Goal: Task Accomplishment & Management: Manage account settings

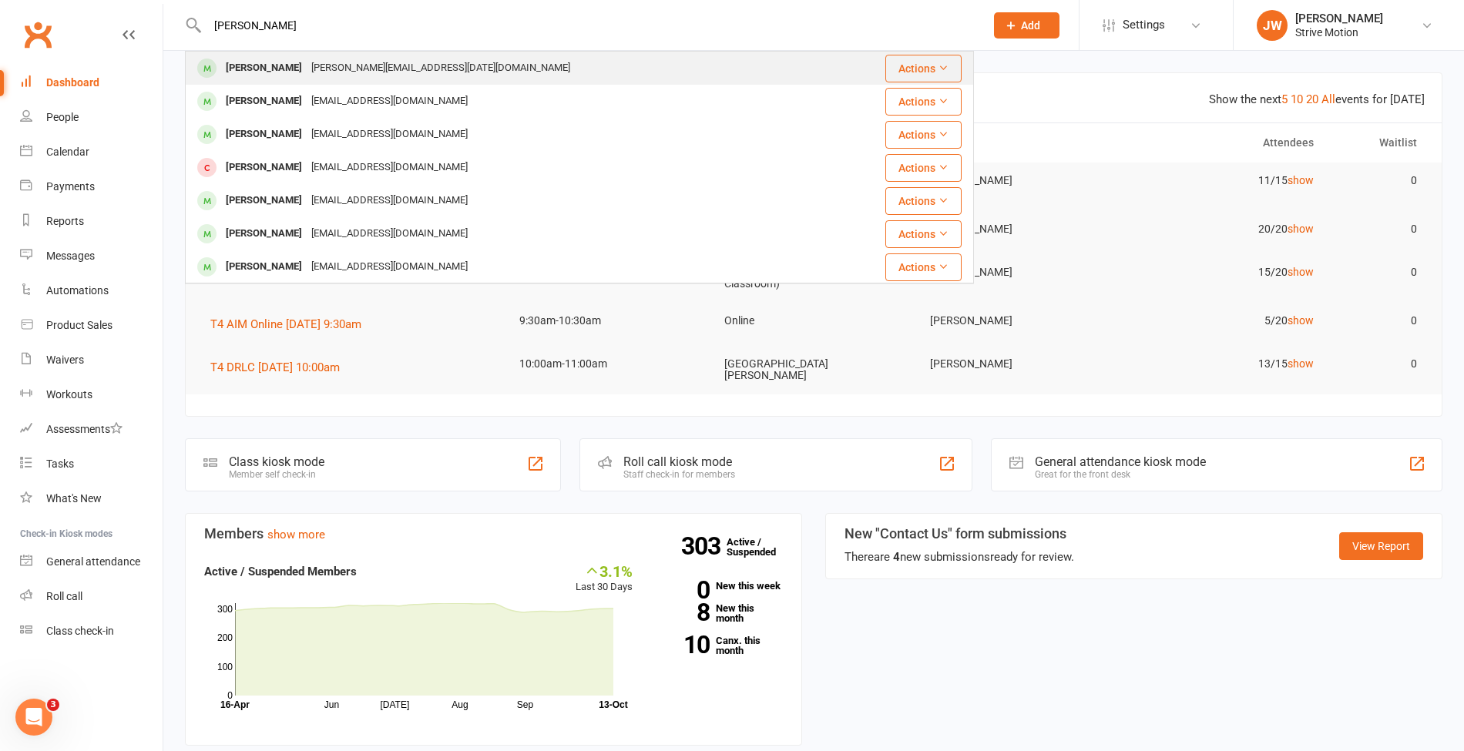
type input "[PERSON_NAME]"
click at [327, 64] on div "[PERSON_NAME][EMAIL_ADDRESS][DATE][DOMAIN_NAME]" at bounding box center [441, 68] width 268 height 22
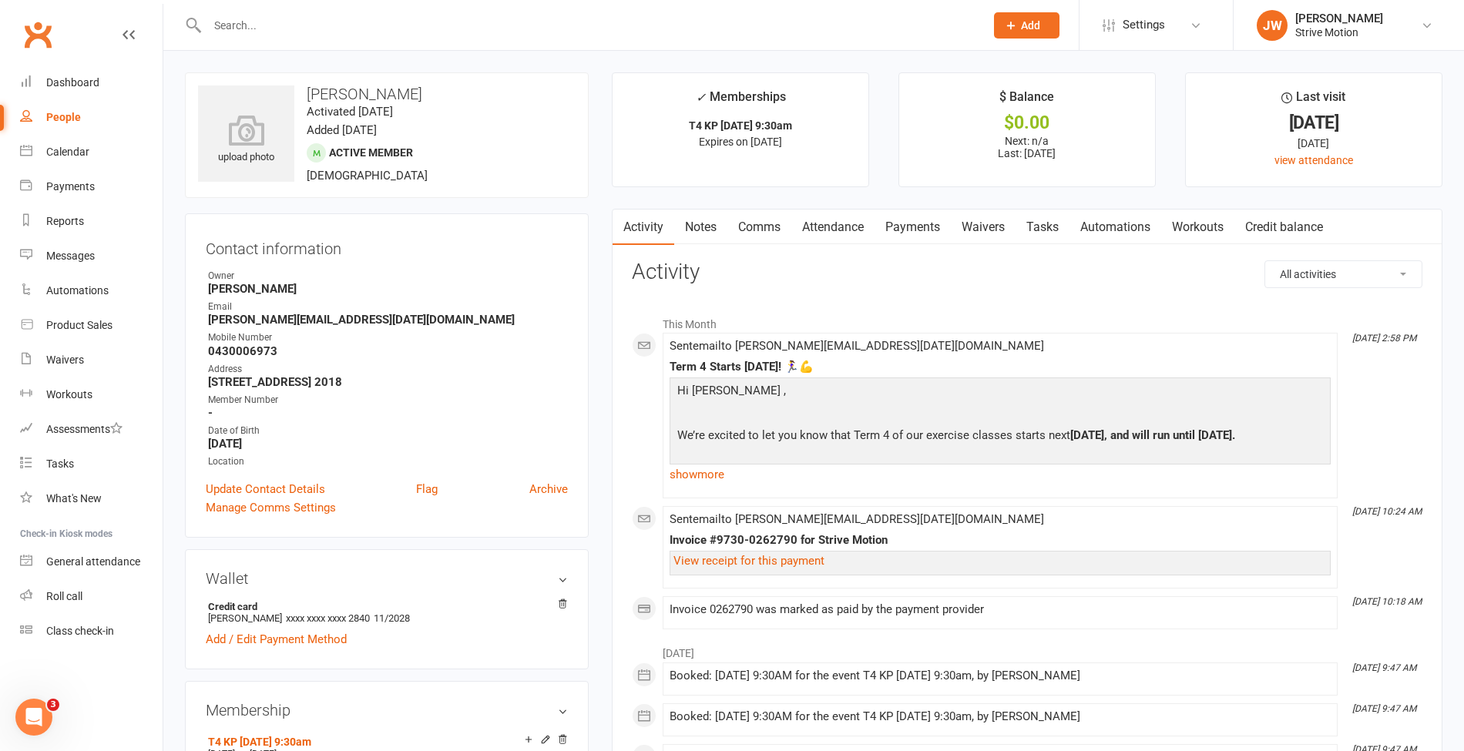
click at [923, 221] on link "Payments" at bounding box center [913, 227] width 76 height 35
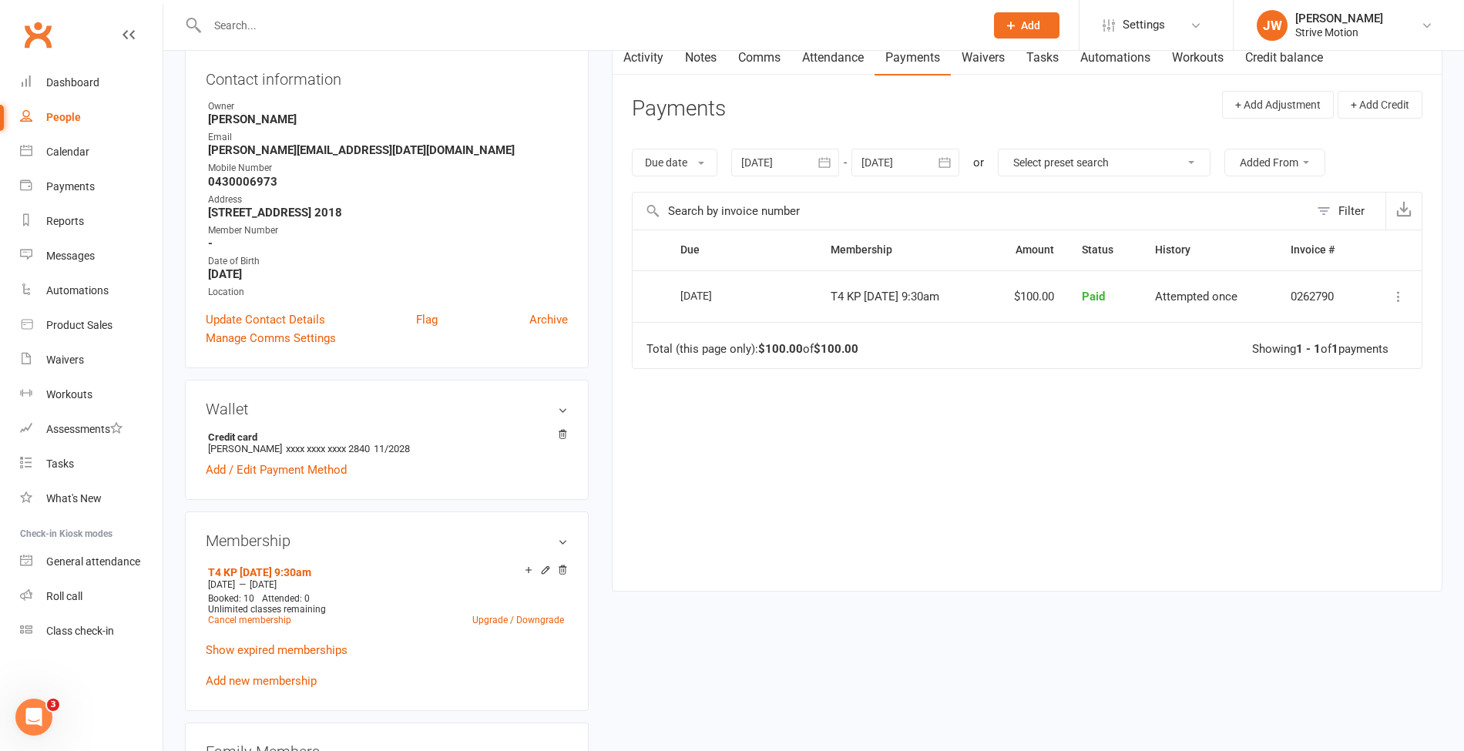
scroll to position [168, 0]
click at [56, 150] on div "Calendar" at bounding box center [67, 152] width 43 height 12
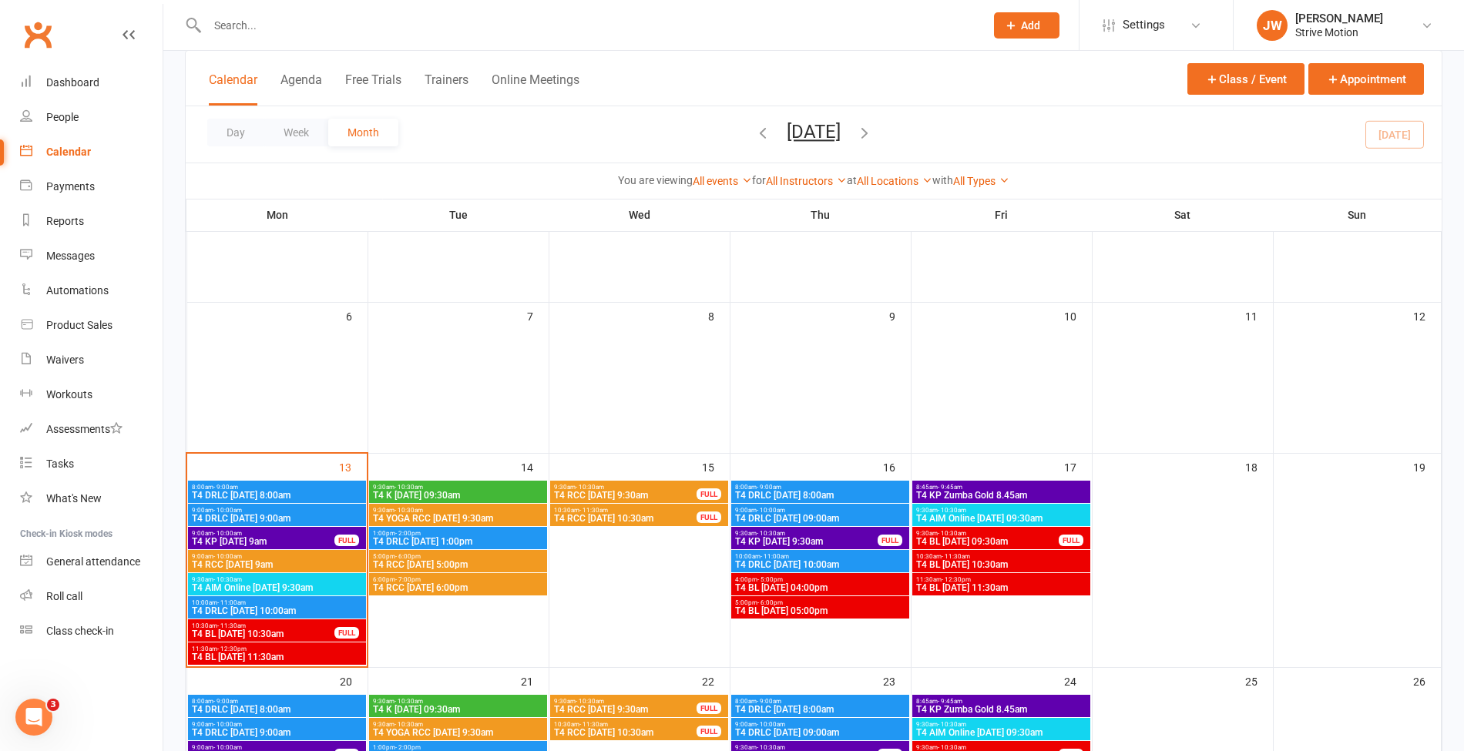
scroll to position [202, 0]
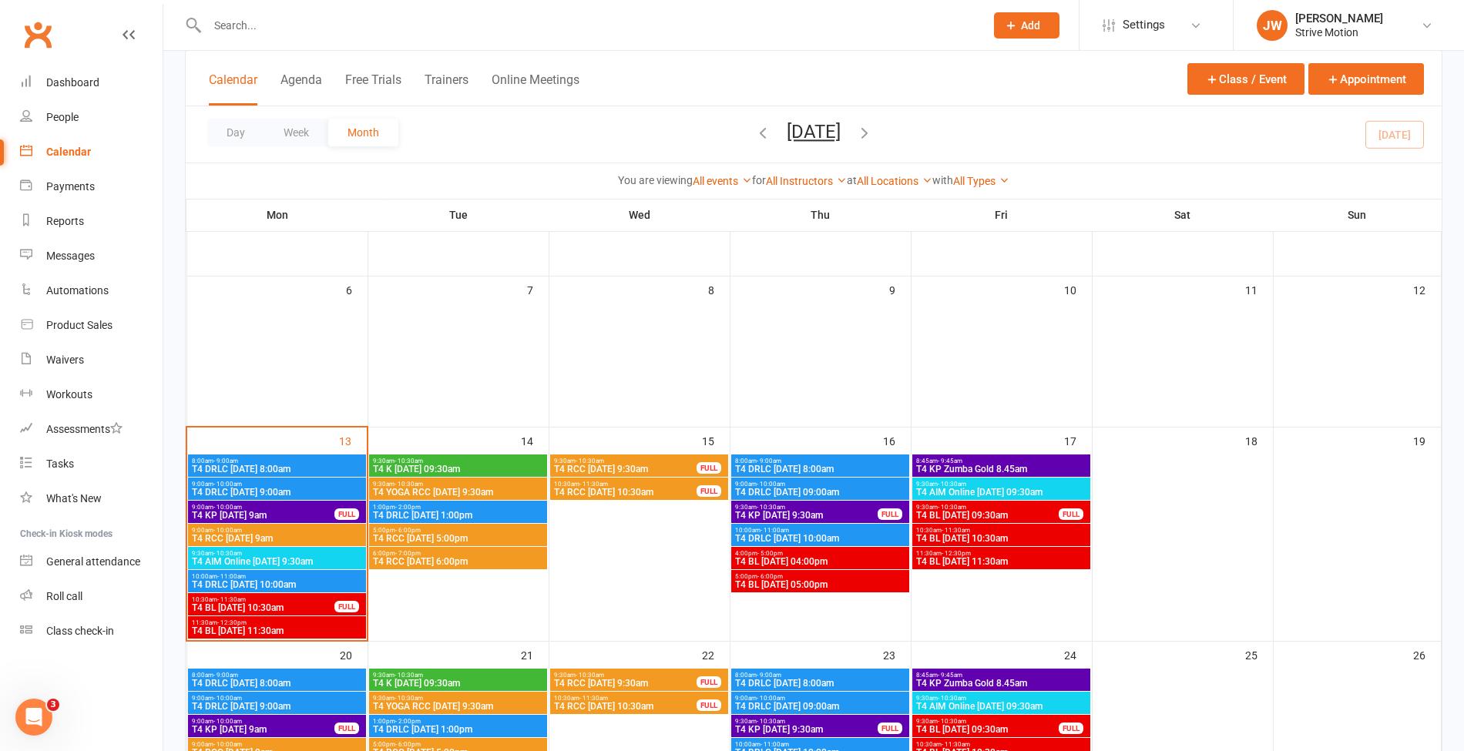
click at [772, 516] on span "T4 KP [DATE] 9:30am" at bounding box center [805, 515] width 143 height 9
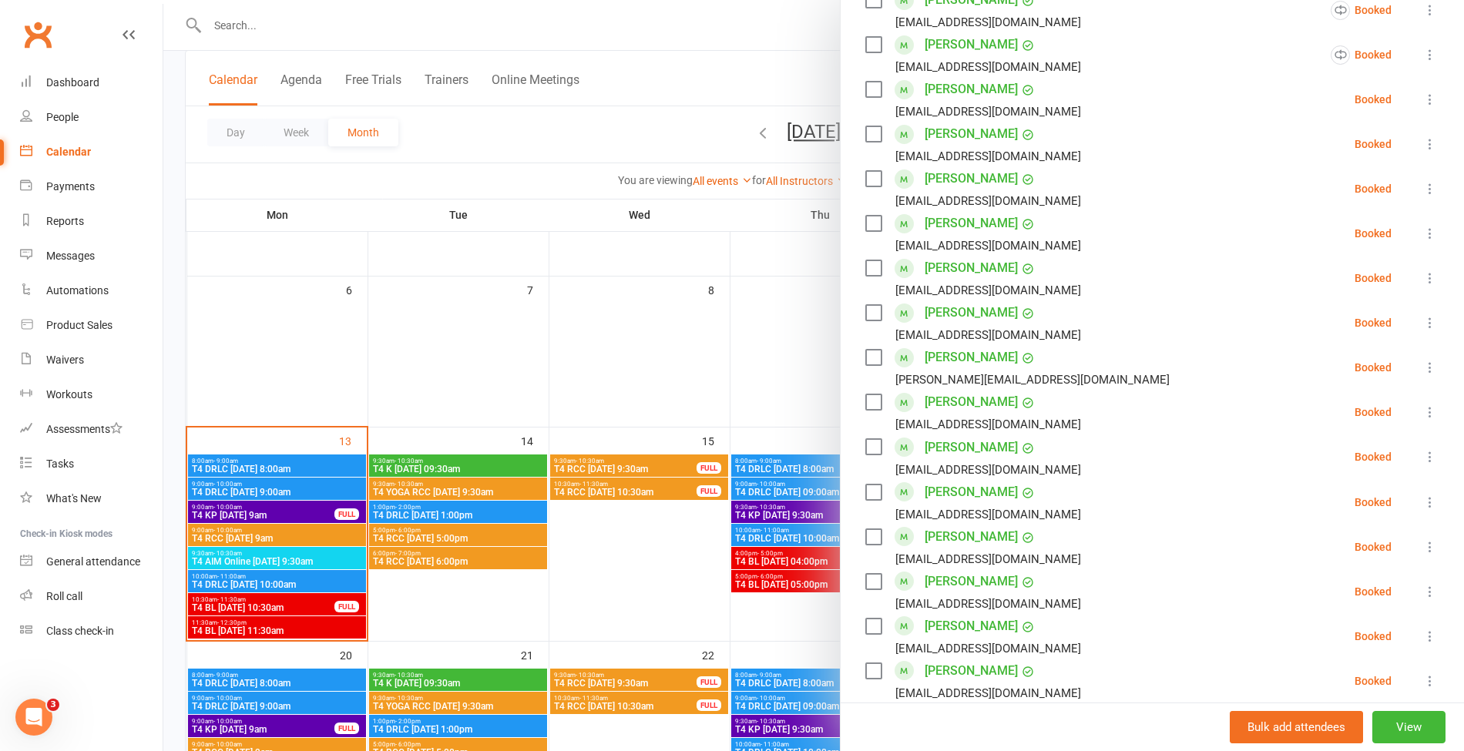
scroll to position [781, 0]
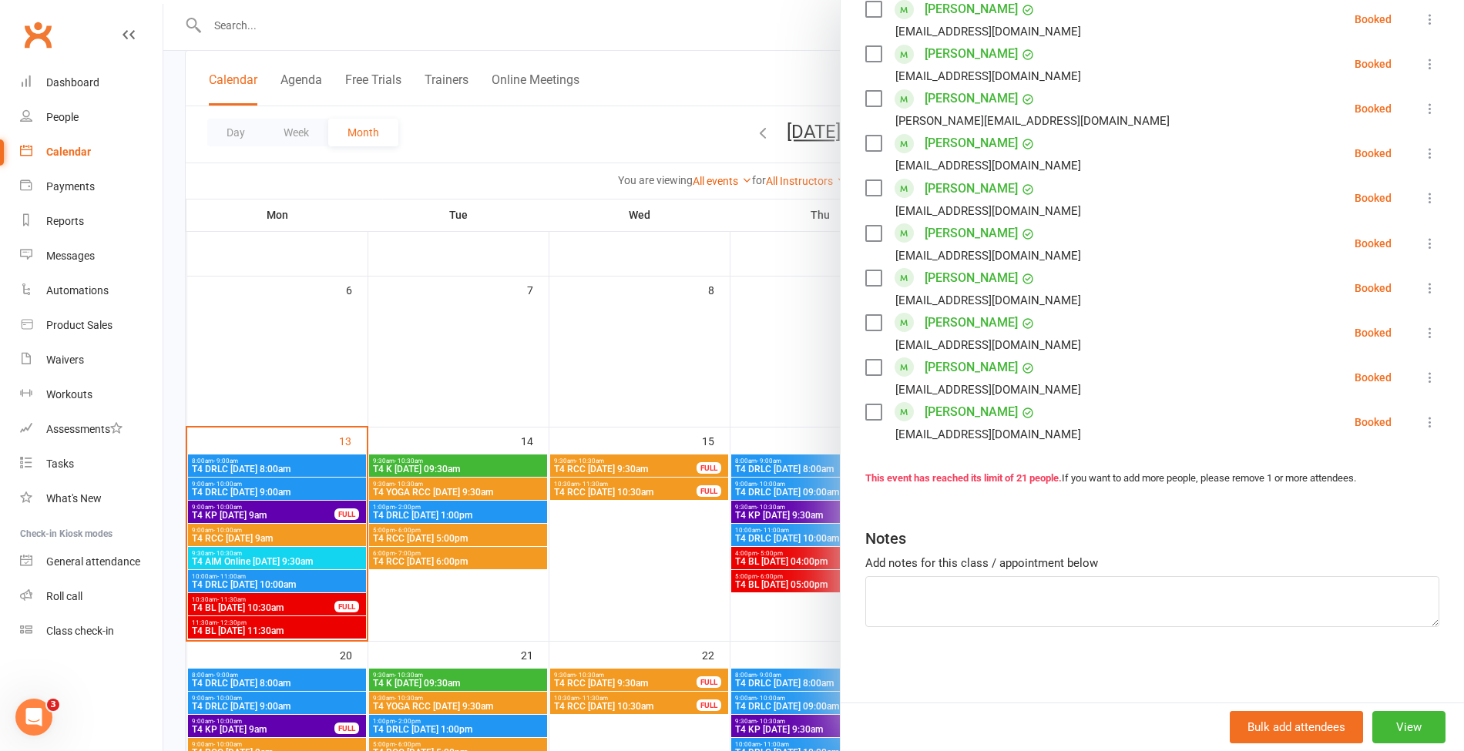
click at [940, 575] on div "Notes Add notes for this class / appointment below" at bounding box center [1152, 571] width 574 height 111
click at [932, 590] on textarea at bounding box center [1152, 601] width 574 height 51
type textarea "[PERSON_NAME]"
drag, startPoint x: 932, startPoint y: 589, endPoint x: 808, endPoint y: 588, distance: 124.1
click at [808, 0] on div "T4 KP Thursday 9:30am Class kiosk mode Roll call 9:30 AM - 10:30 AM, Thursday, …" at bounding box center [813, 0] width 1301 height 0
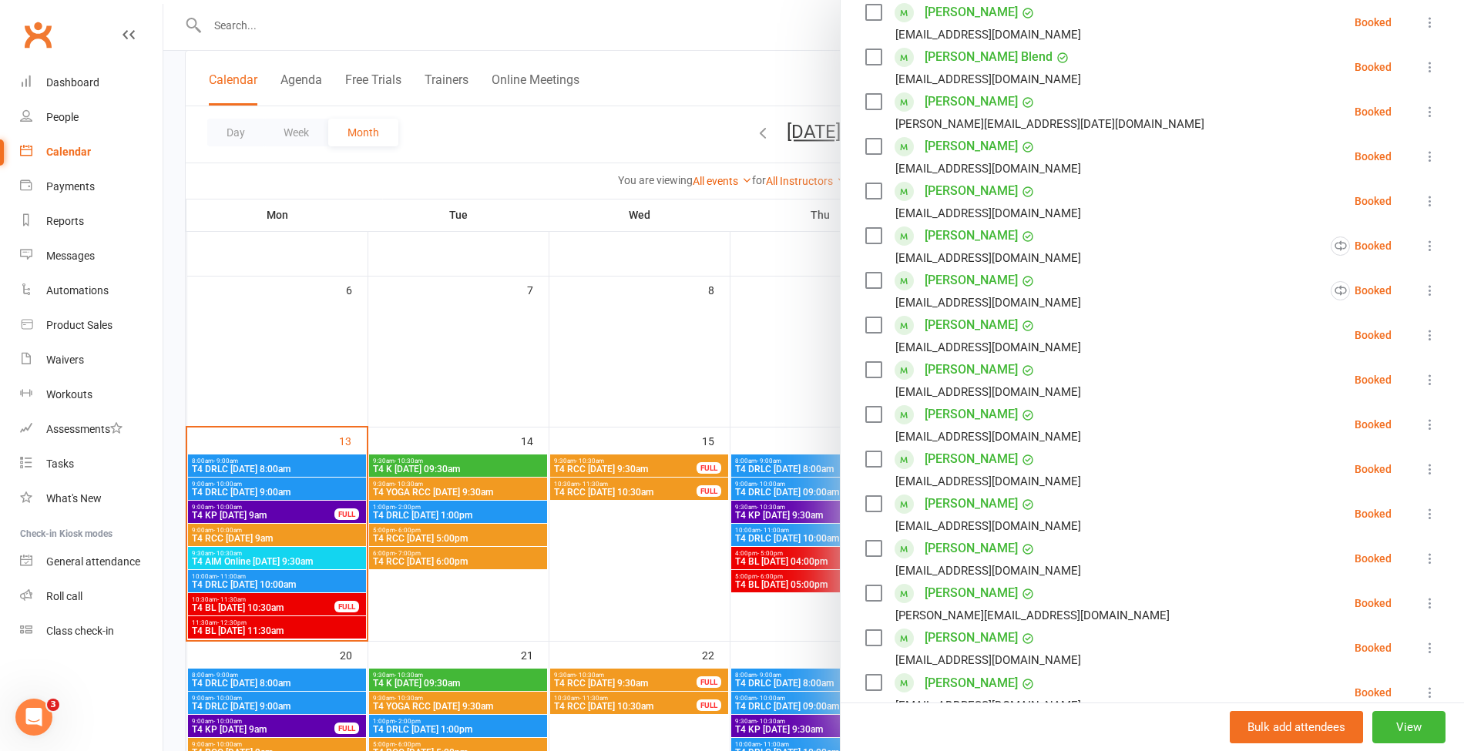
scroll to position [284, 0]
click at [1422, 112] on icon at bounding box center [1429, 114] width 15 height 15
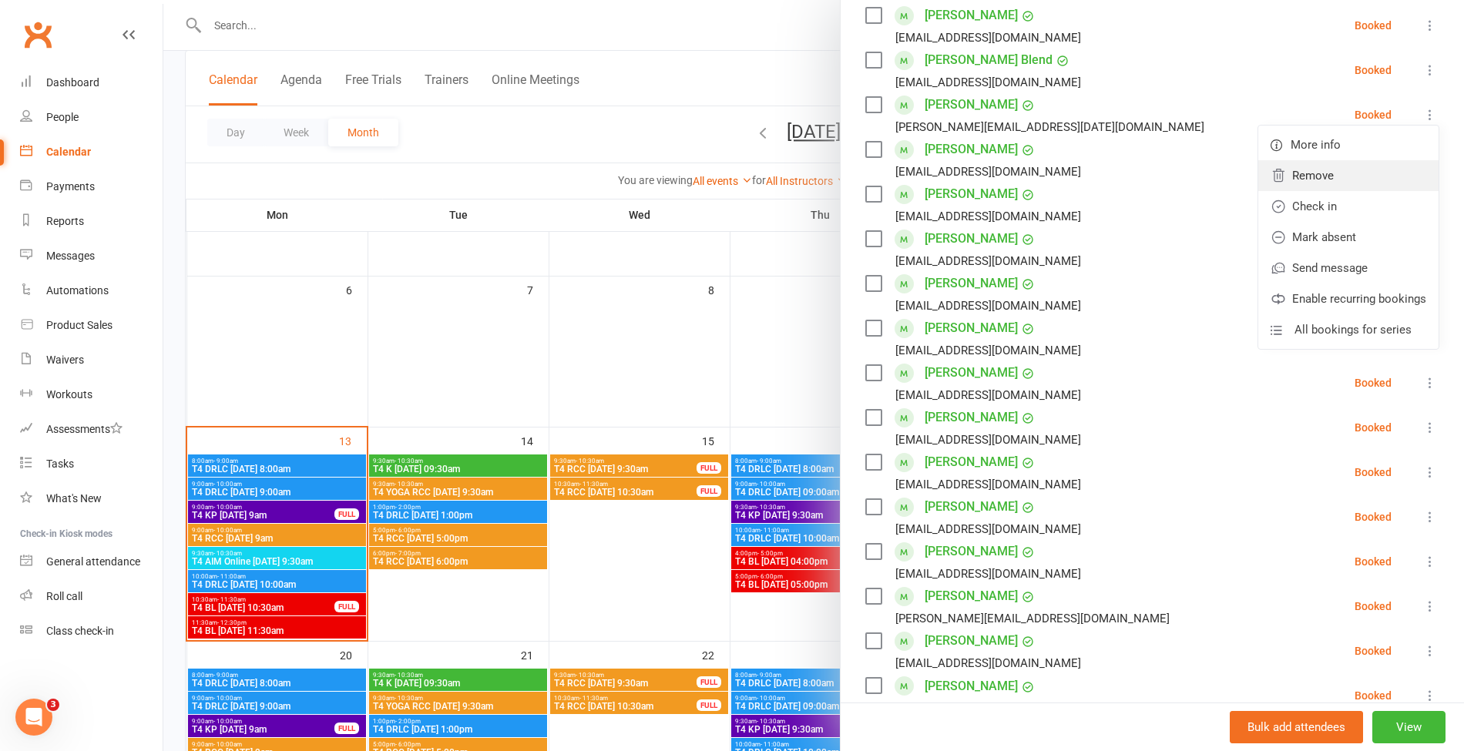
click at [1310, 184] on link "Remove" at bounding box center [1348, 175] width 180 height 31
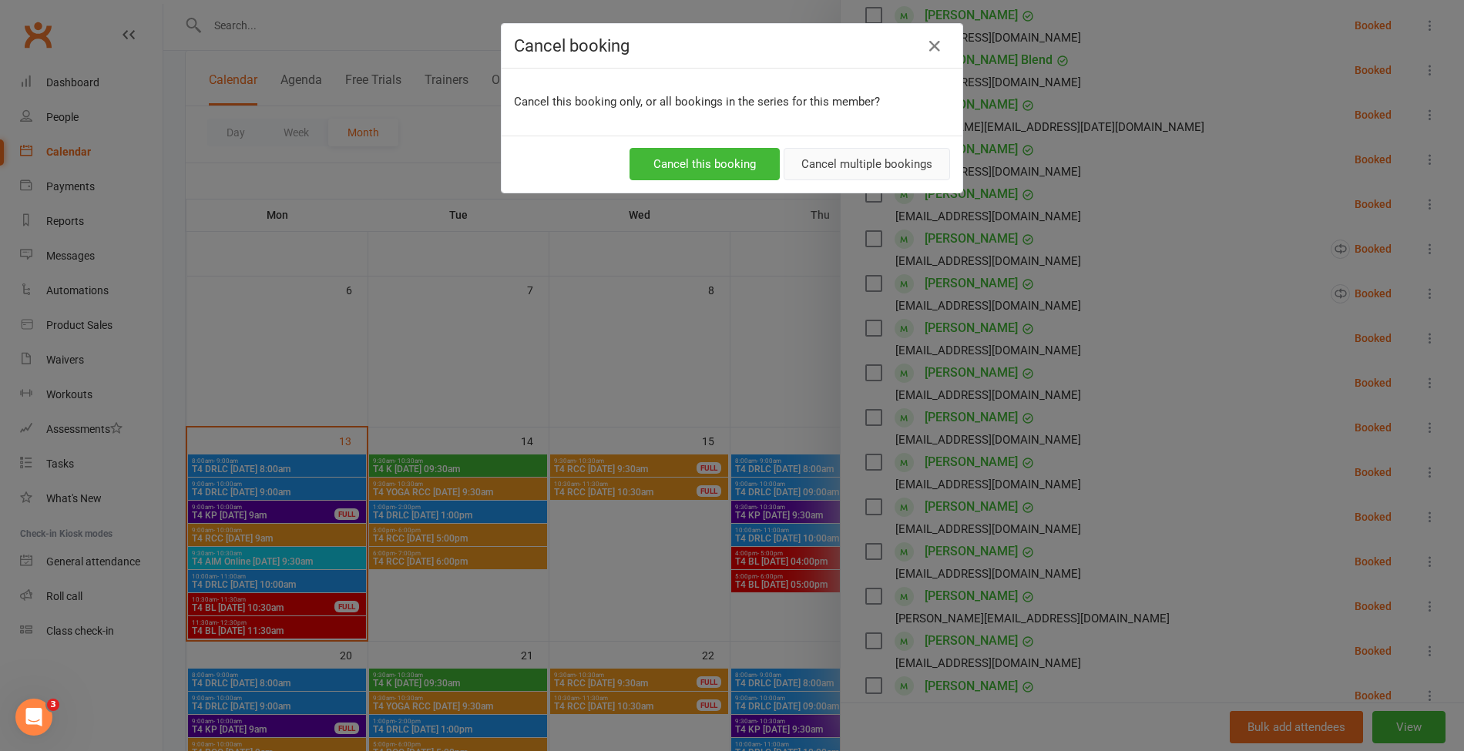
click at [827, 159] on button "Cancel multiple bookings" at bounding box center [867, 164] width 166 height 32
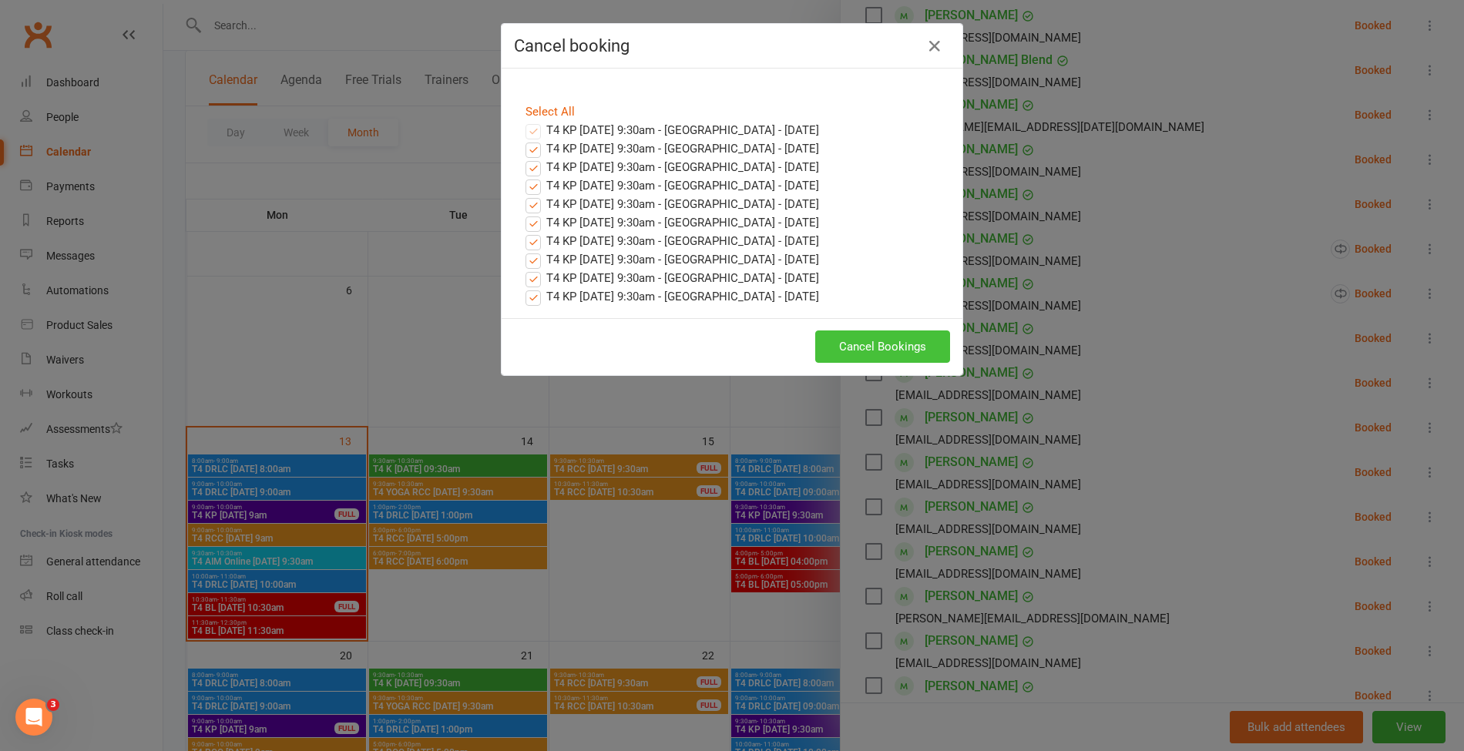
click at [854, 349] on button "Cancel Bookings" at bounding box center [882, 347] width 135 height 32
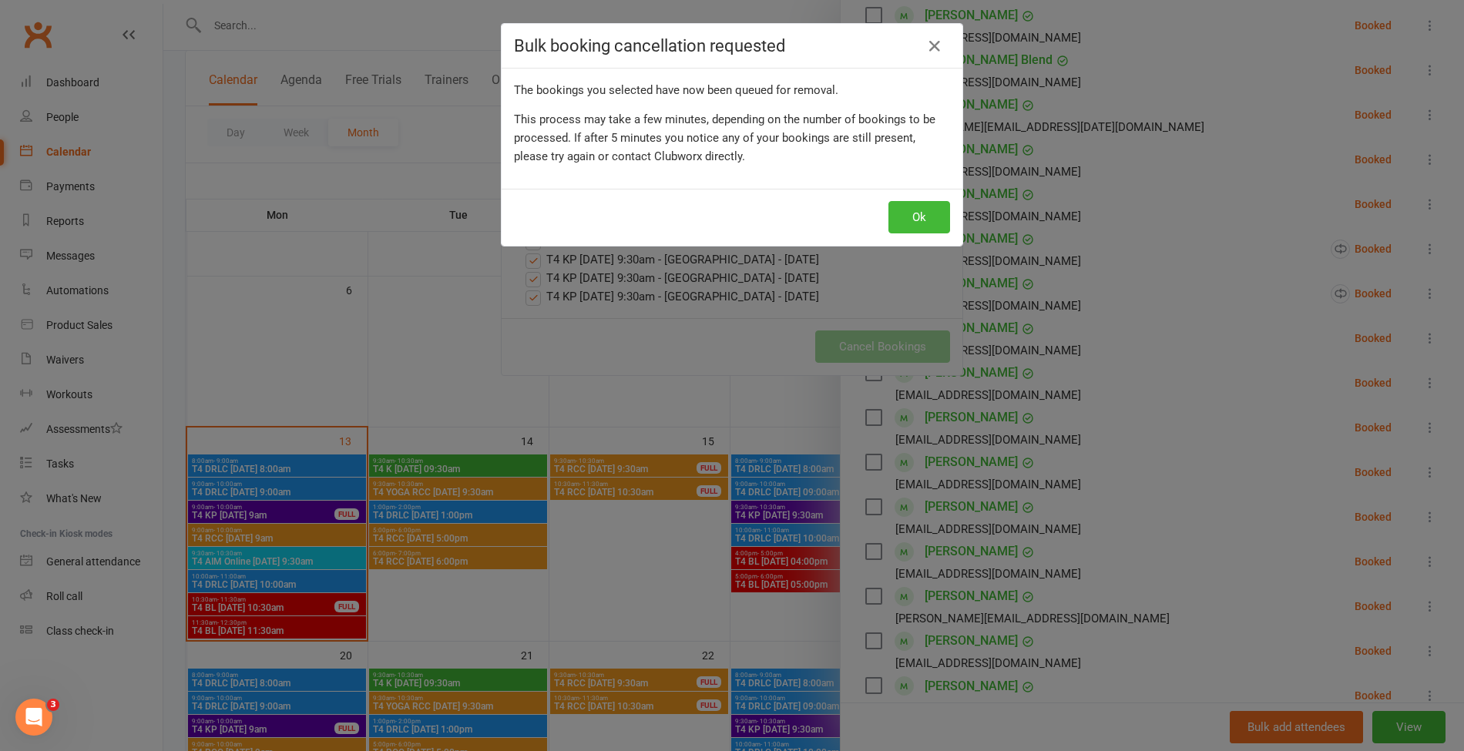
click at [905, 193] on div "Ok" at bounding box center [732, 217] width 461 height 57
click at [905, 217] on button "Ok" at bounding box center [919, 217] width 62 height 32
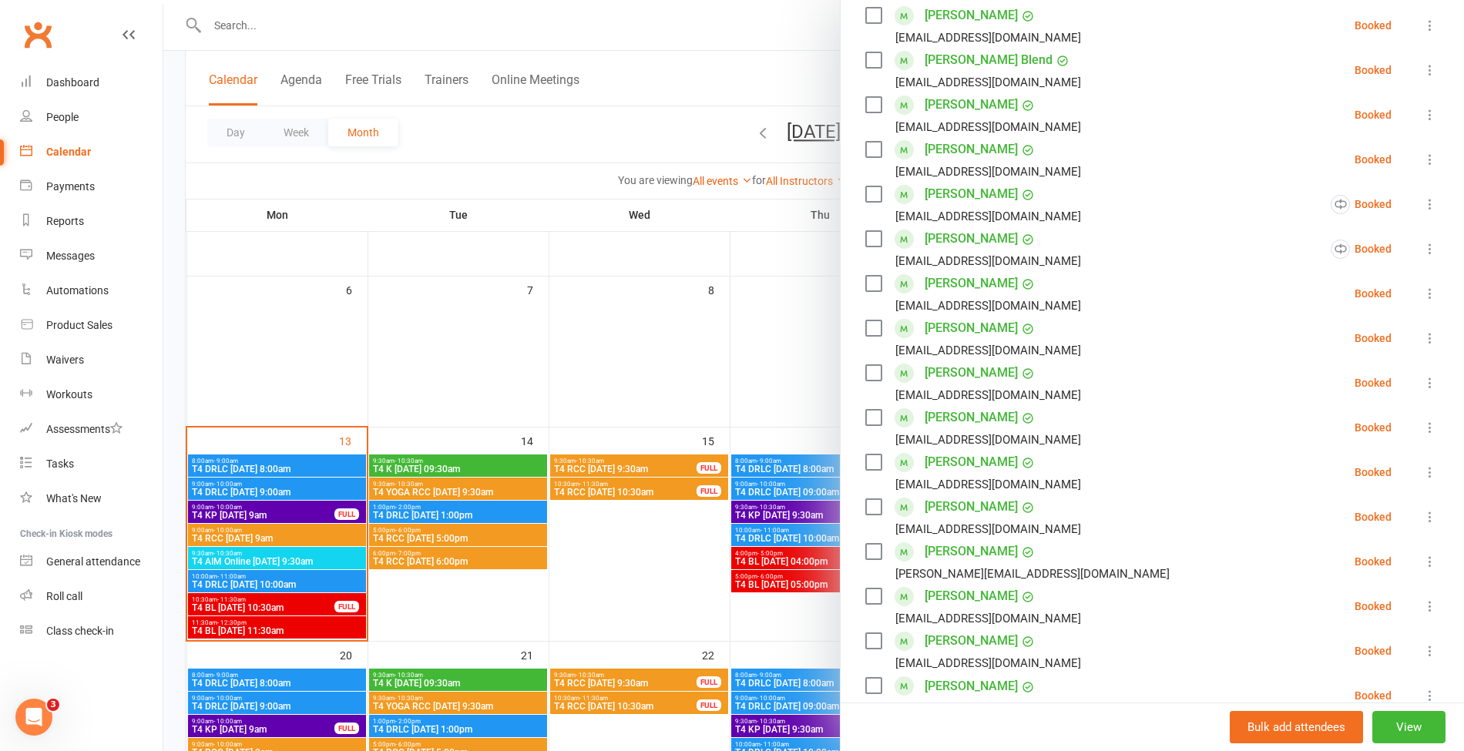
click at [413, 17] on div at bounding box center [813, 375] width 1301 height 751
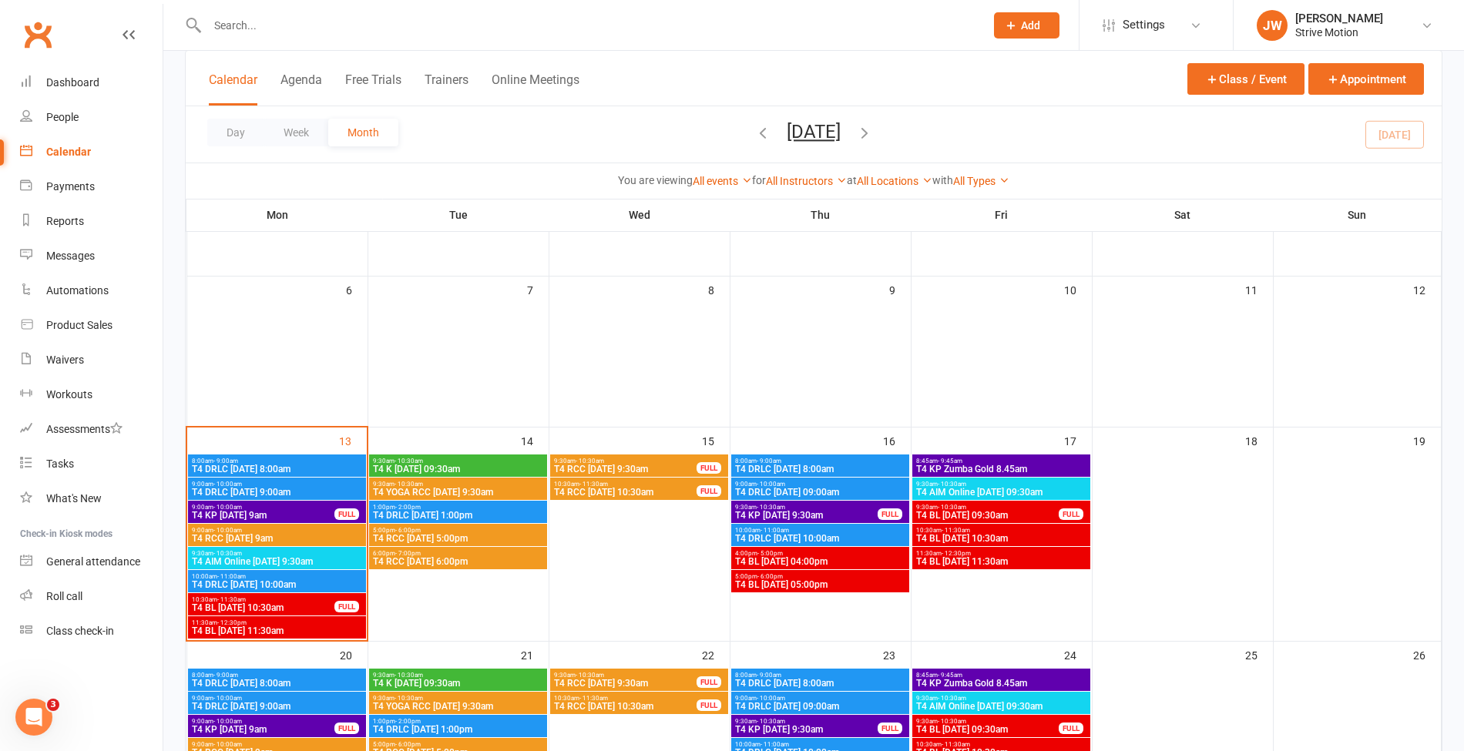
click at [303, 28] on input "text" at bounding box center [588, 26] width 771 height 22
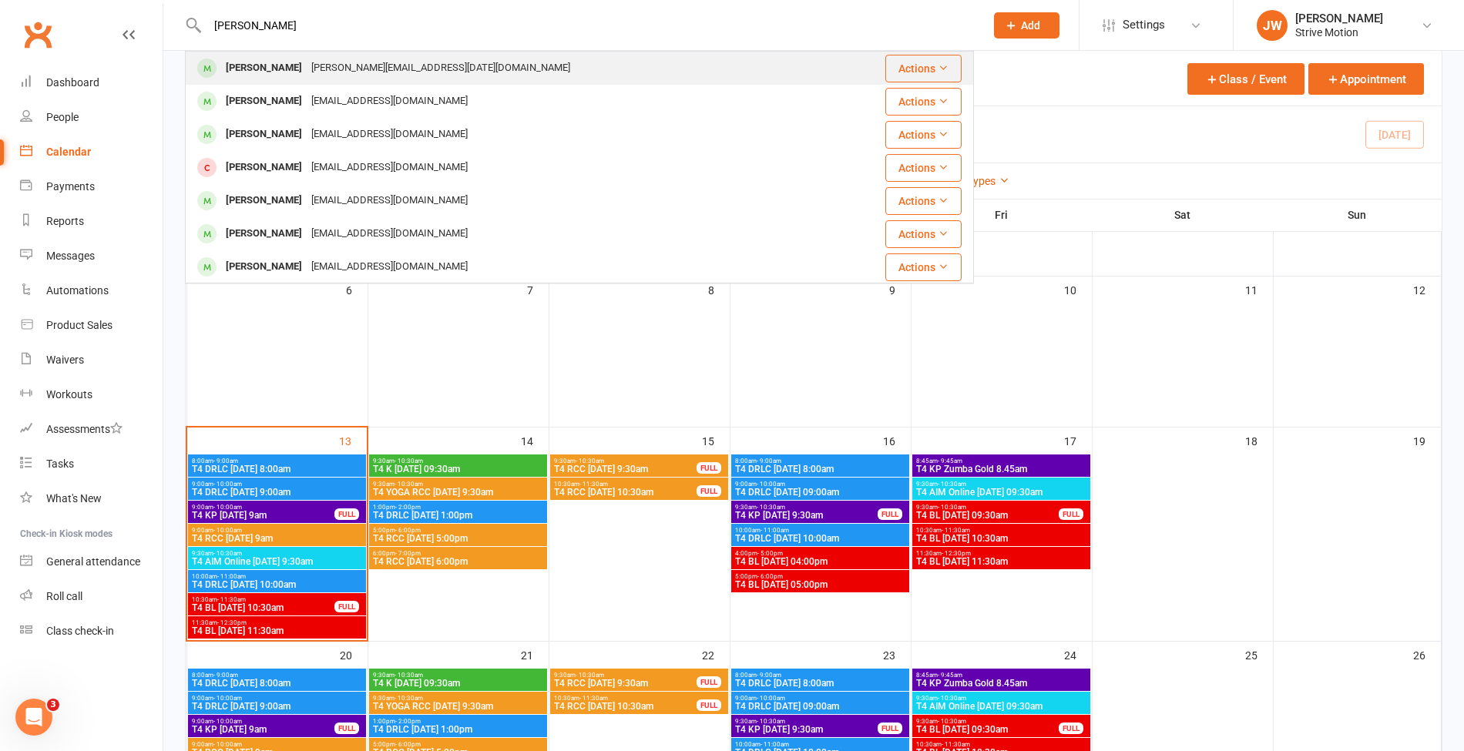
type input "marcia"
click at [307, 56] on div "Marcia Bockholt marcia.march27@gmail.com" at bounding box center [521, 68] width 670 height 32
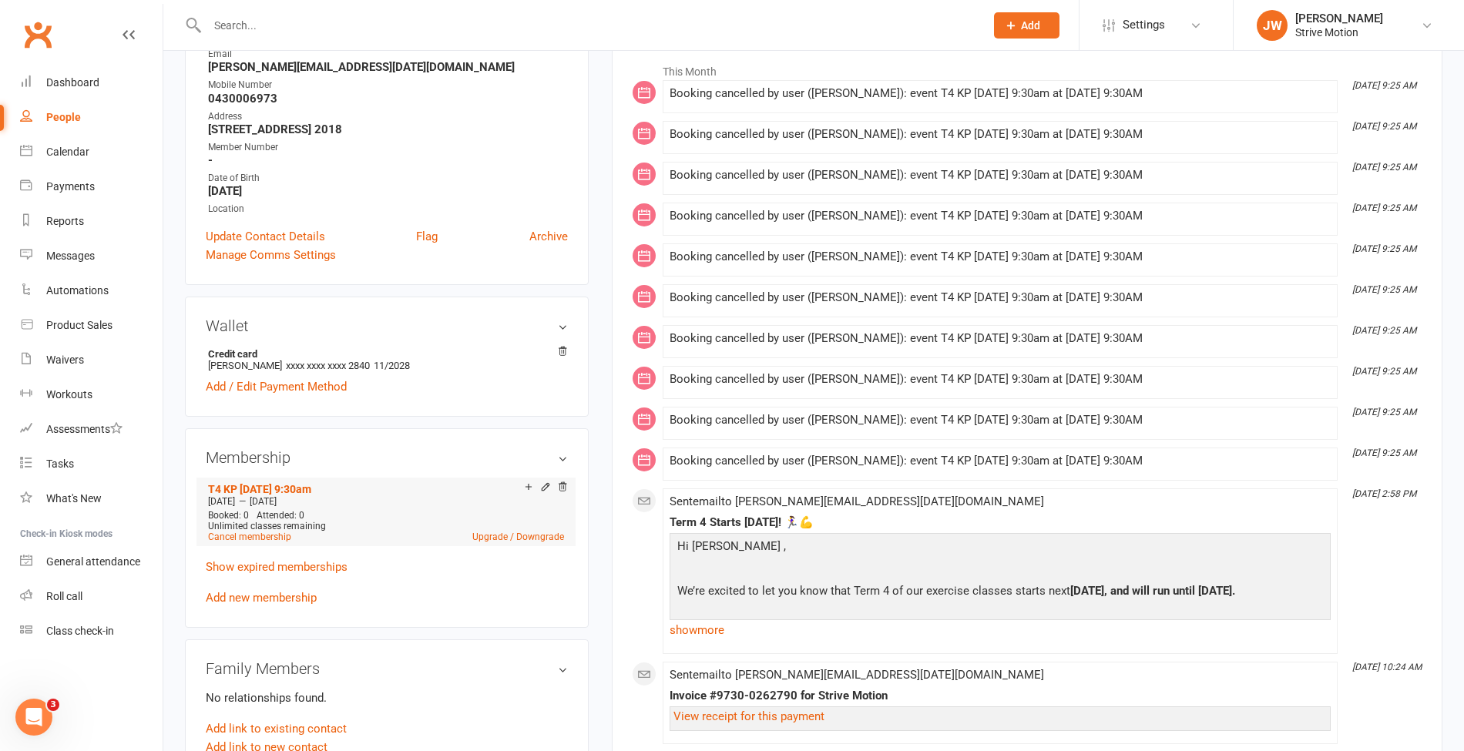
scroll to position [253, 0]
click at [247, 535] on link "Cancel membership" at bounding box center [249, 536] width 83 height 11
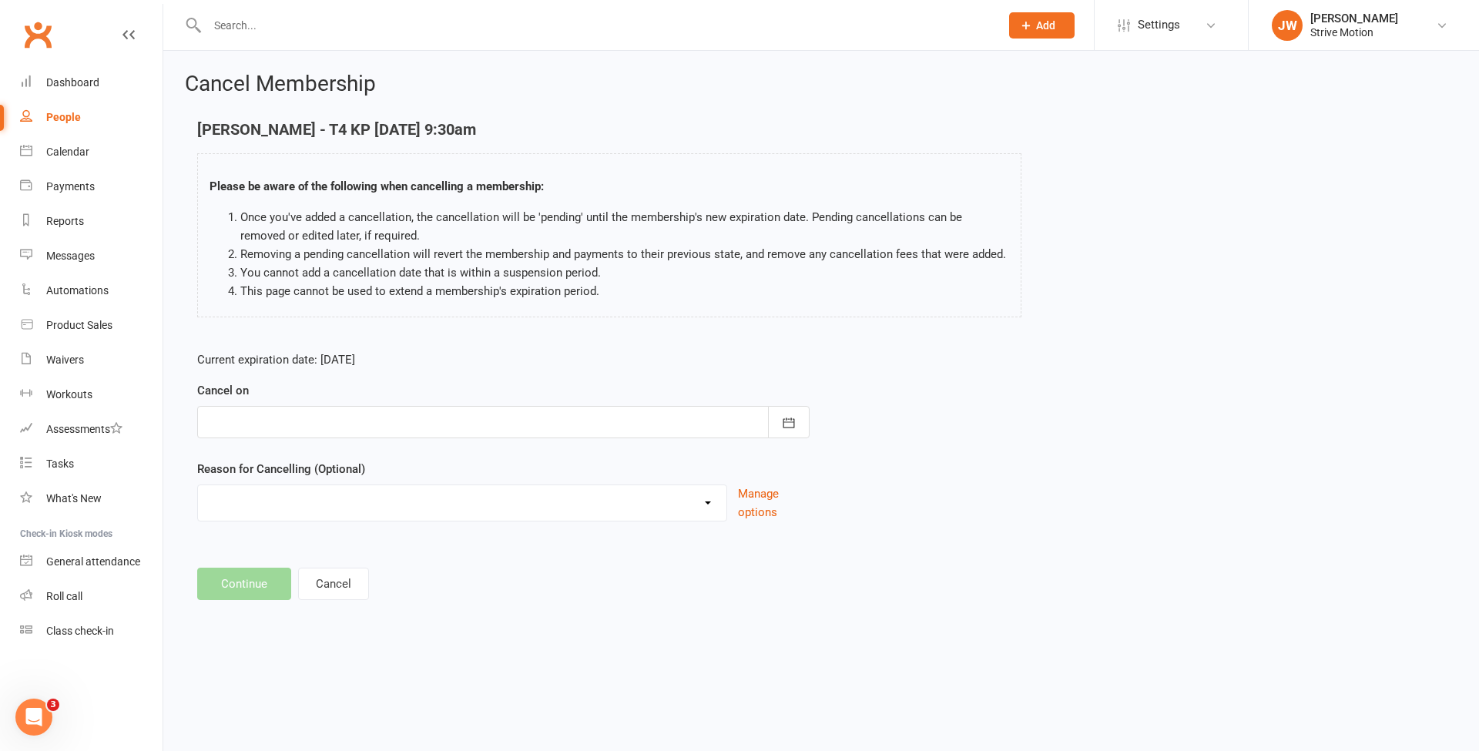
click at [256, 398] on div "Cancel on October 2025 Sun Mon Tue Wed Thu Fri Sat 40 28 29 30 01 02 03 04 41 0…" at bounding box center [503, 409] width 613 height 57
click at [257, 406] on div at bounding box center [503, 422] width 613 height 32
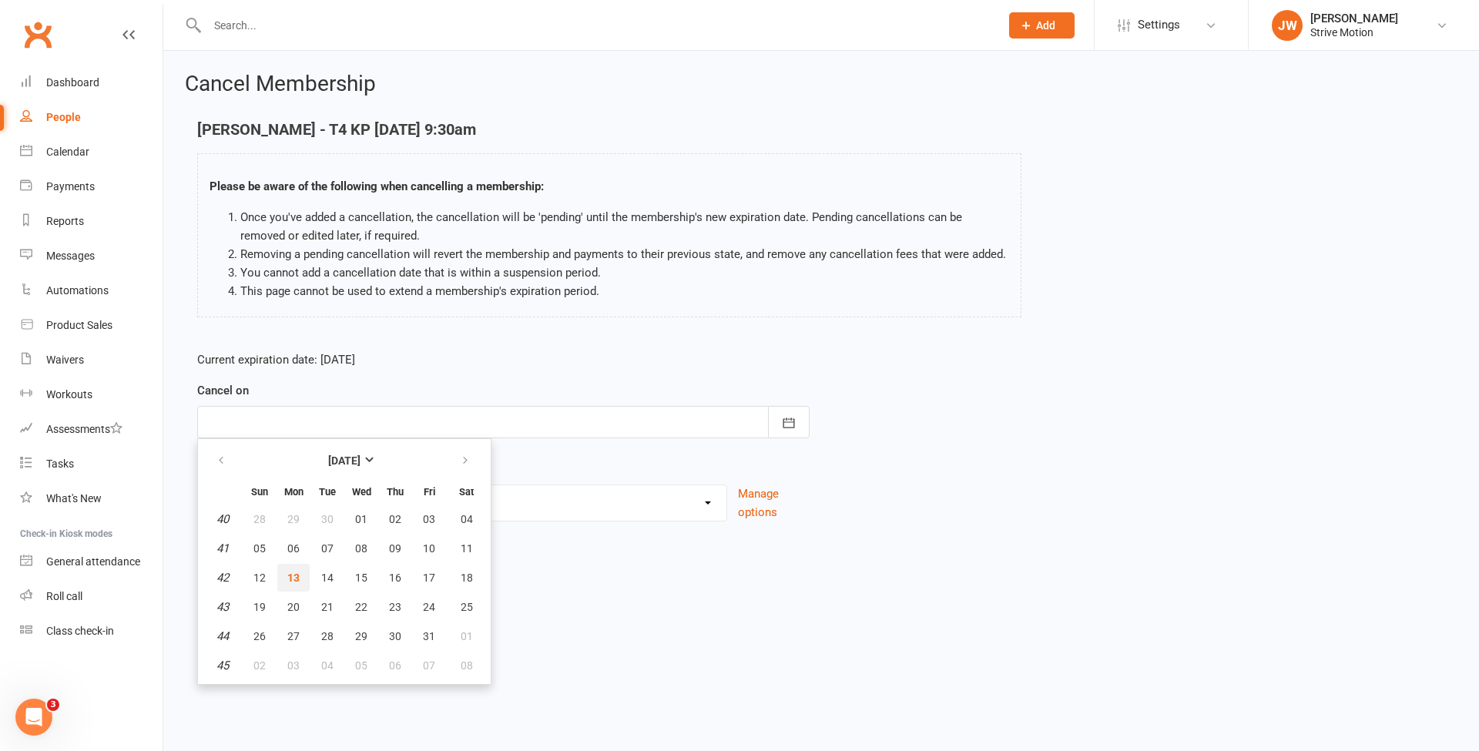
click at [296, 574] on span "13" at bounding box center [293, 578] width 12 height 12
type input "13 Oct 2025"
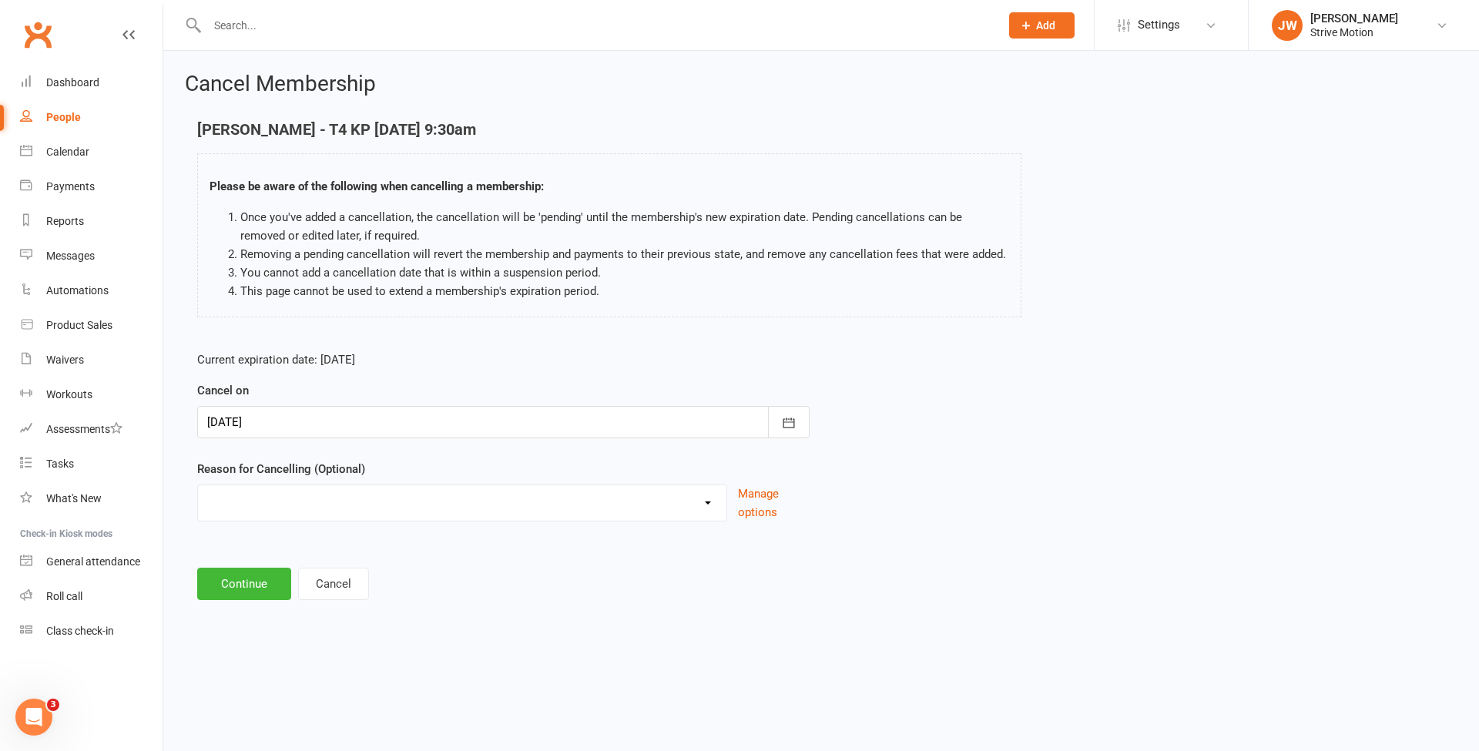
click at [311, 493] on select "Holiday Injury Other reason" at bounding box center [462, 500] width 529 height 31
select select "1"
click at [198, 485] on select "Holiday Injury Other reason" at bounding box center [462, 500] width 529 height 31
click at [250, 583] on button "Continue" at bounding box center [244, 584] width 94 height 32
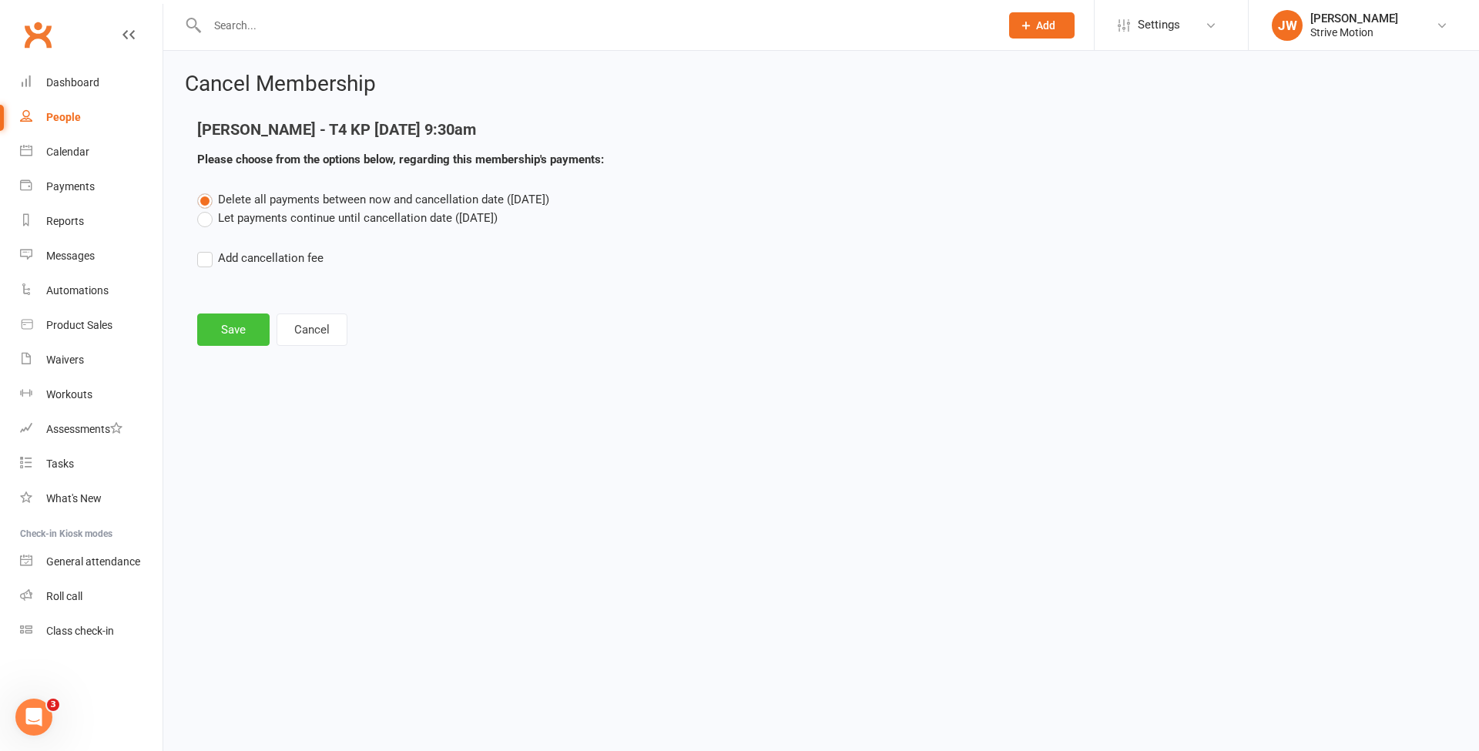
click at [225, 331] on button "Save" at bounding box center [233, 330] width 72 height 32
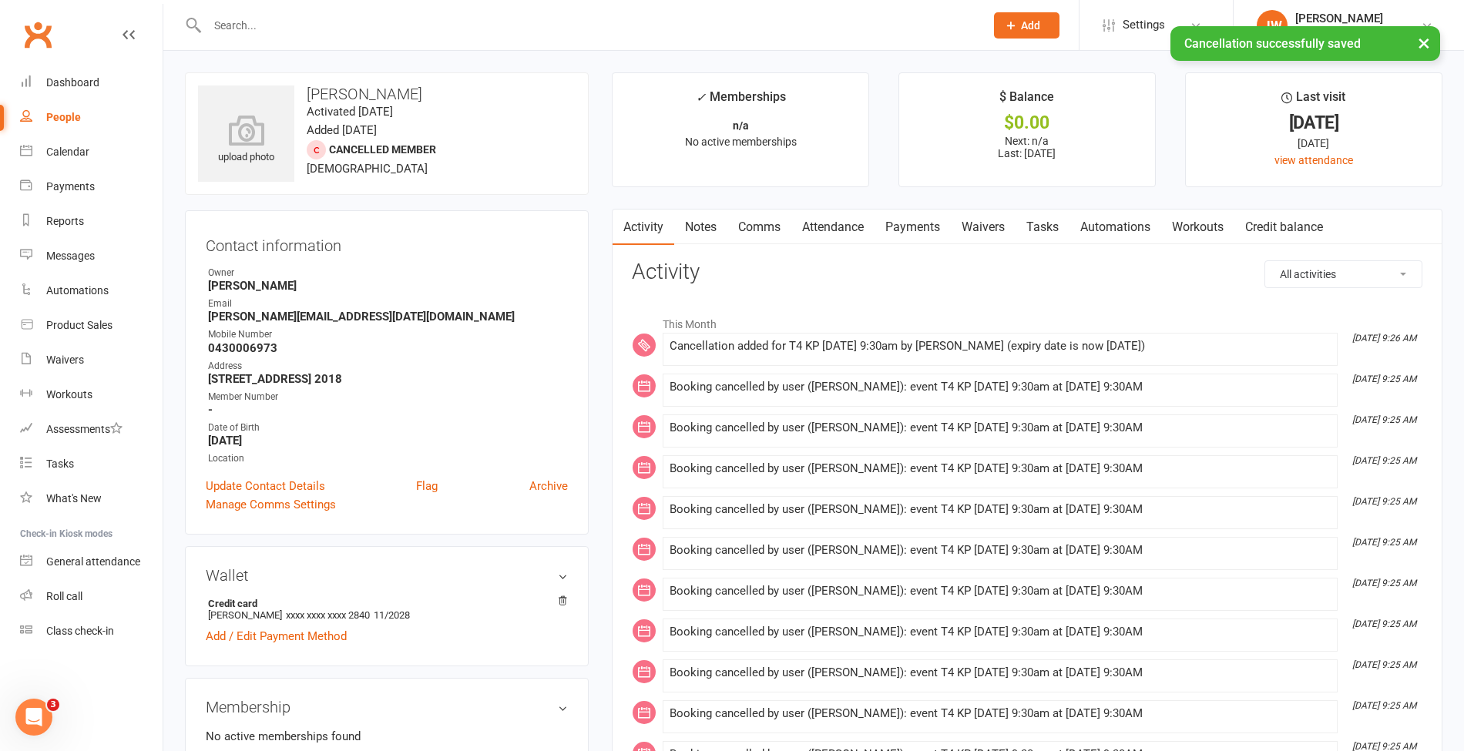
click at [928, 223] on link "Payments" at bounding box center [913, 227] width 76 height 35
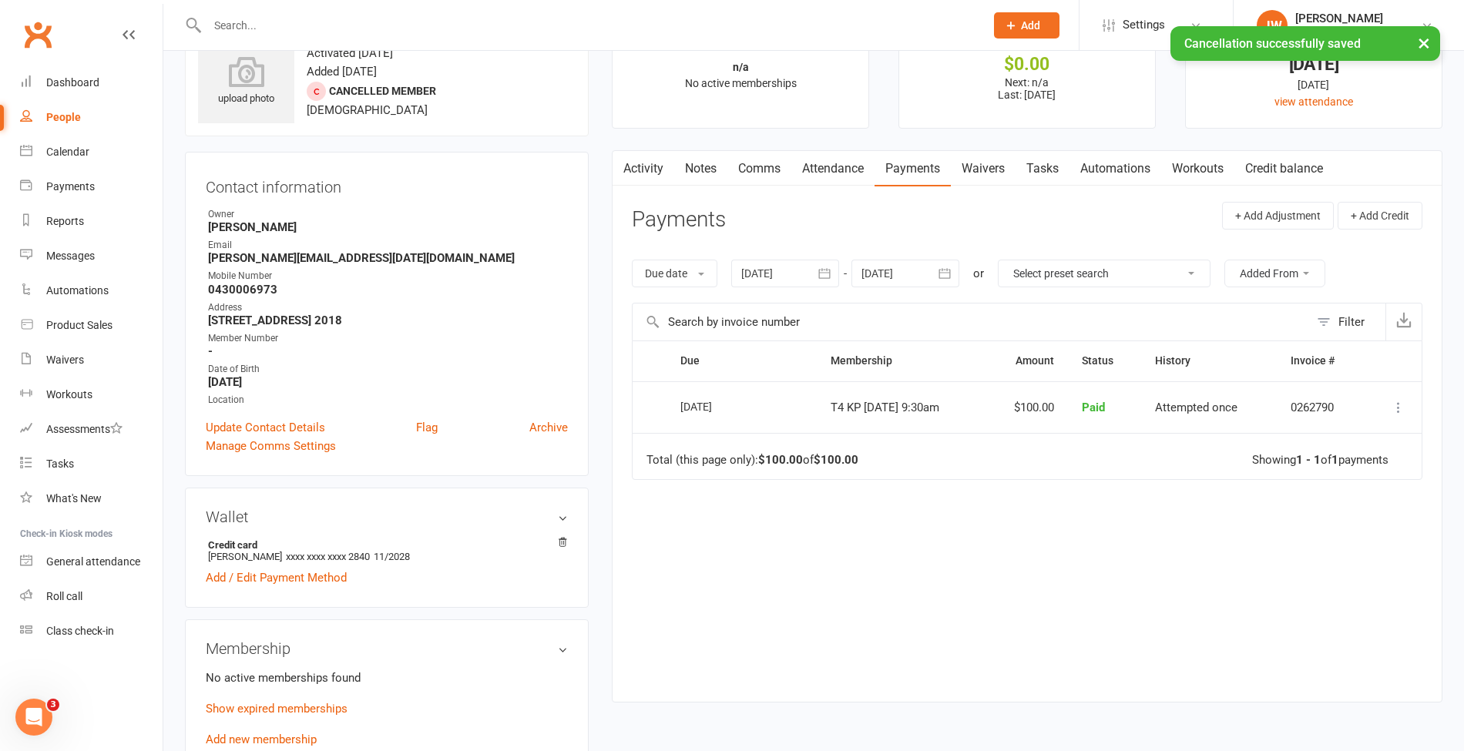
scroll to position [59, 0]
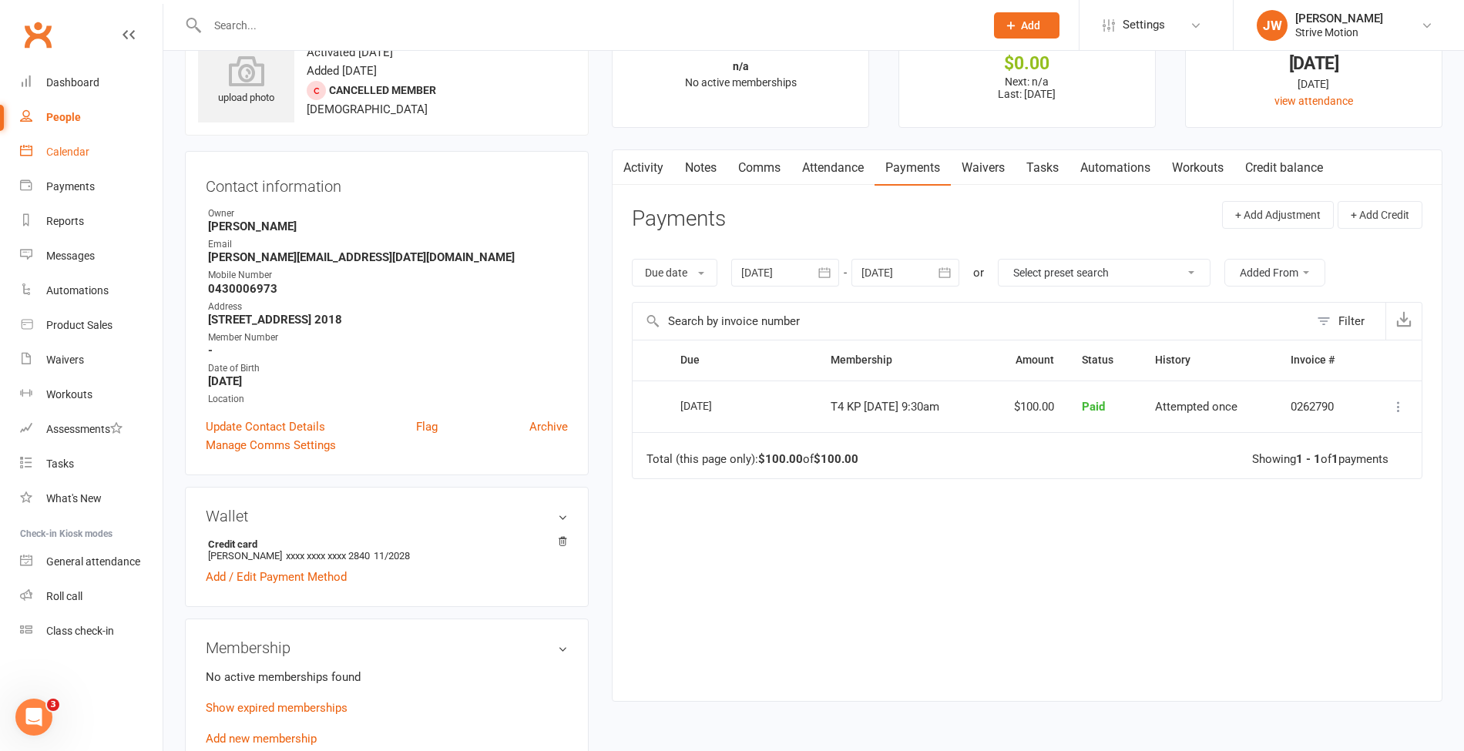
click at [47, 142] on link "Calendar" at bounding box center [91, 152] width 143 height 35
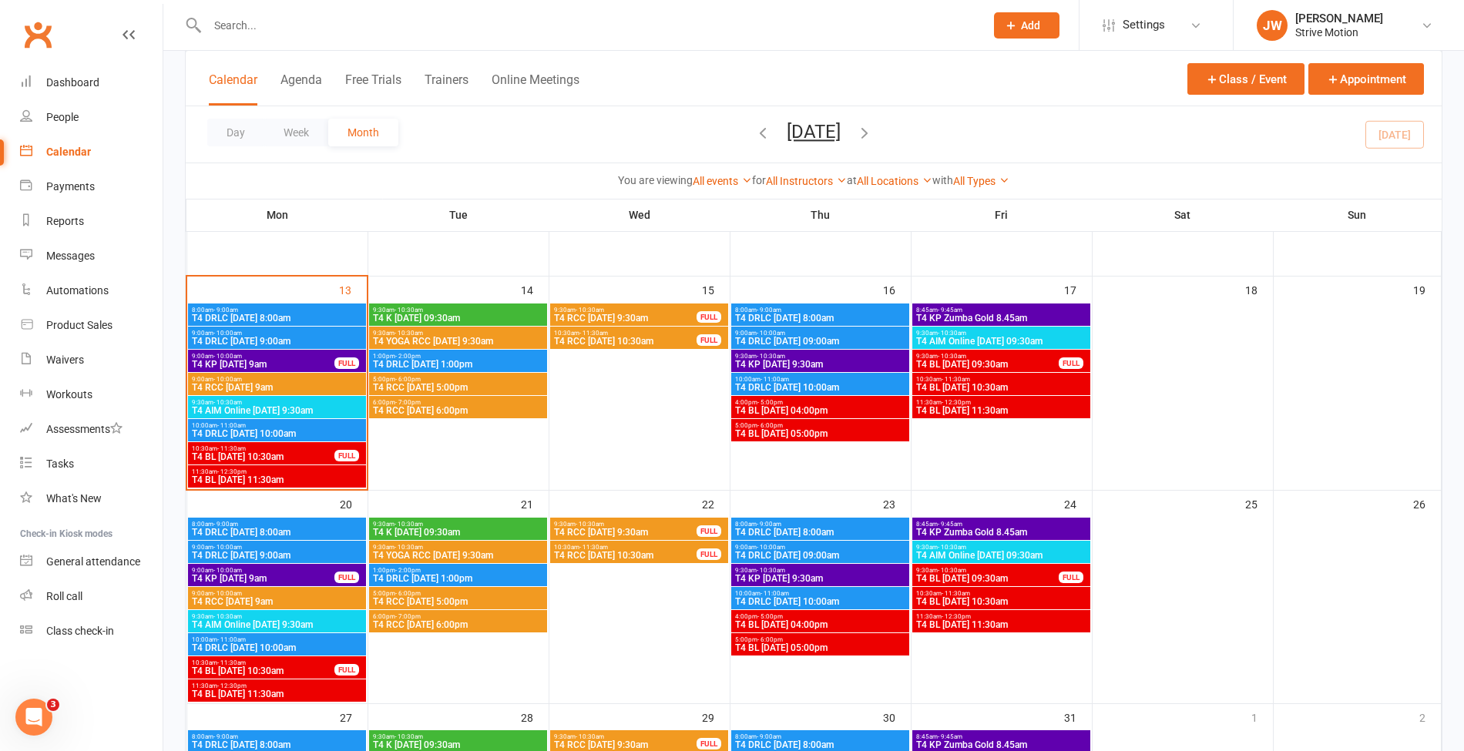
scroll to position [354, 0]
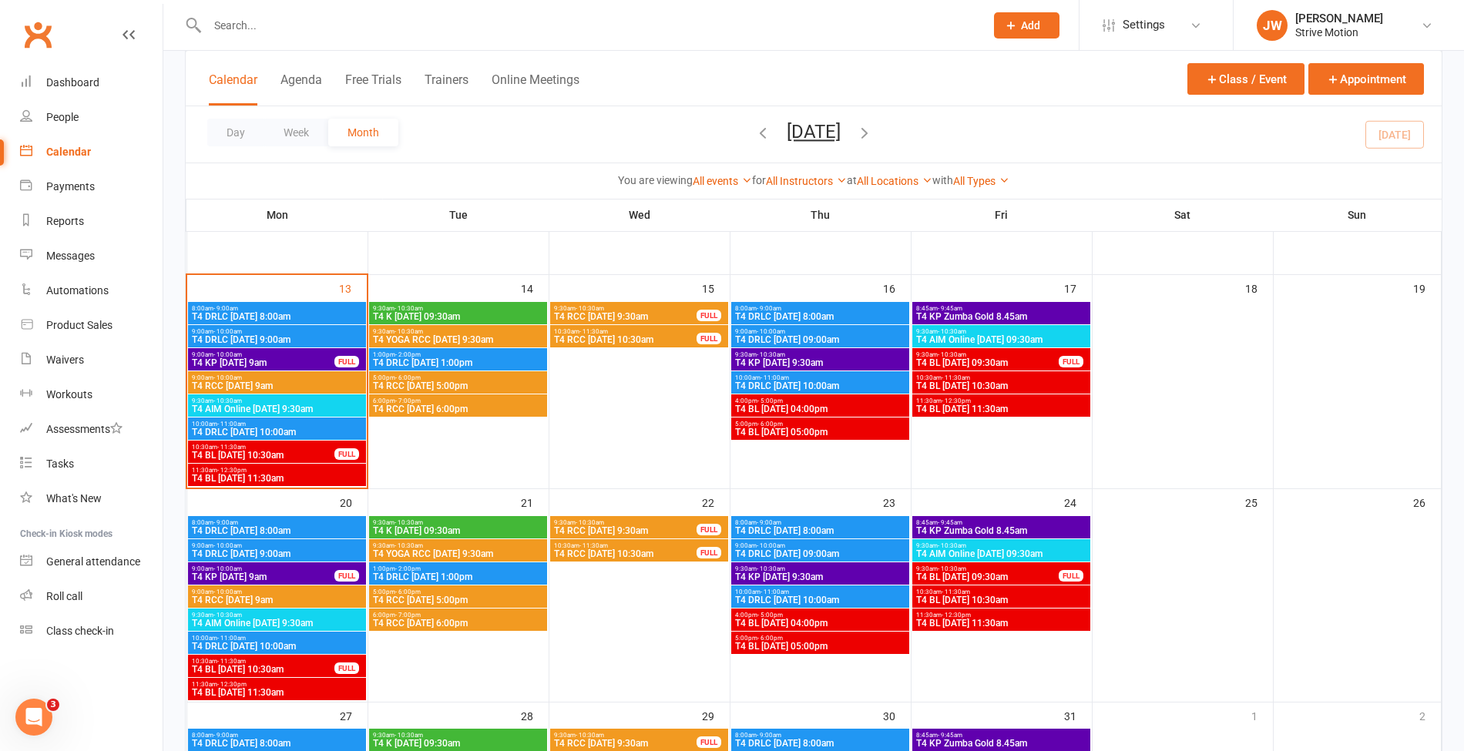
click at [965, 405] on span "T4 BL Friday 11:30am" at bounding box center [1000, 409] width 171 height 9
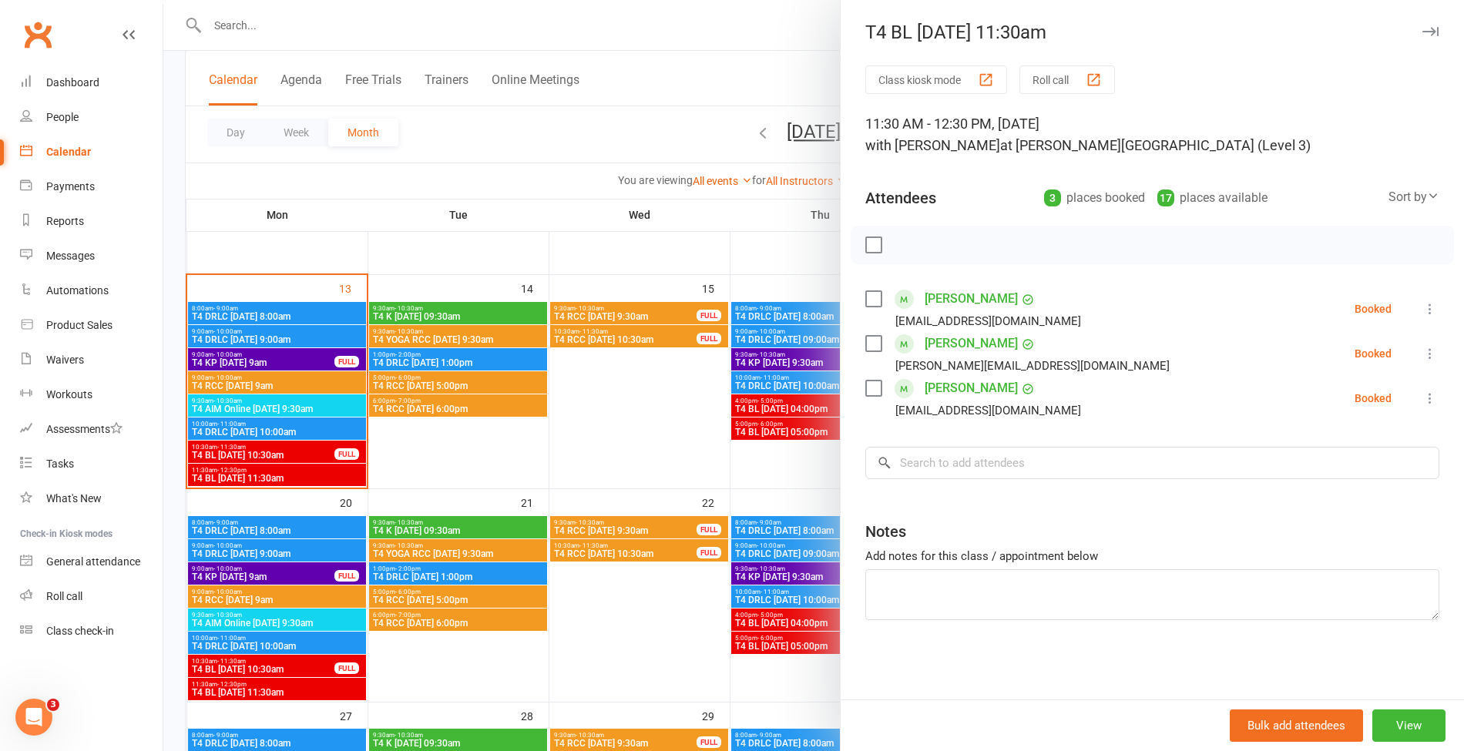
click at [647, 180] on div at bounding box center [813, 375] width 1301 height 751
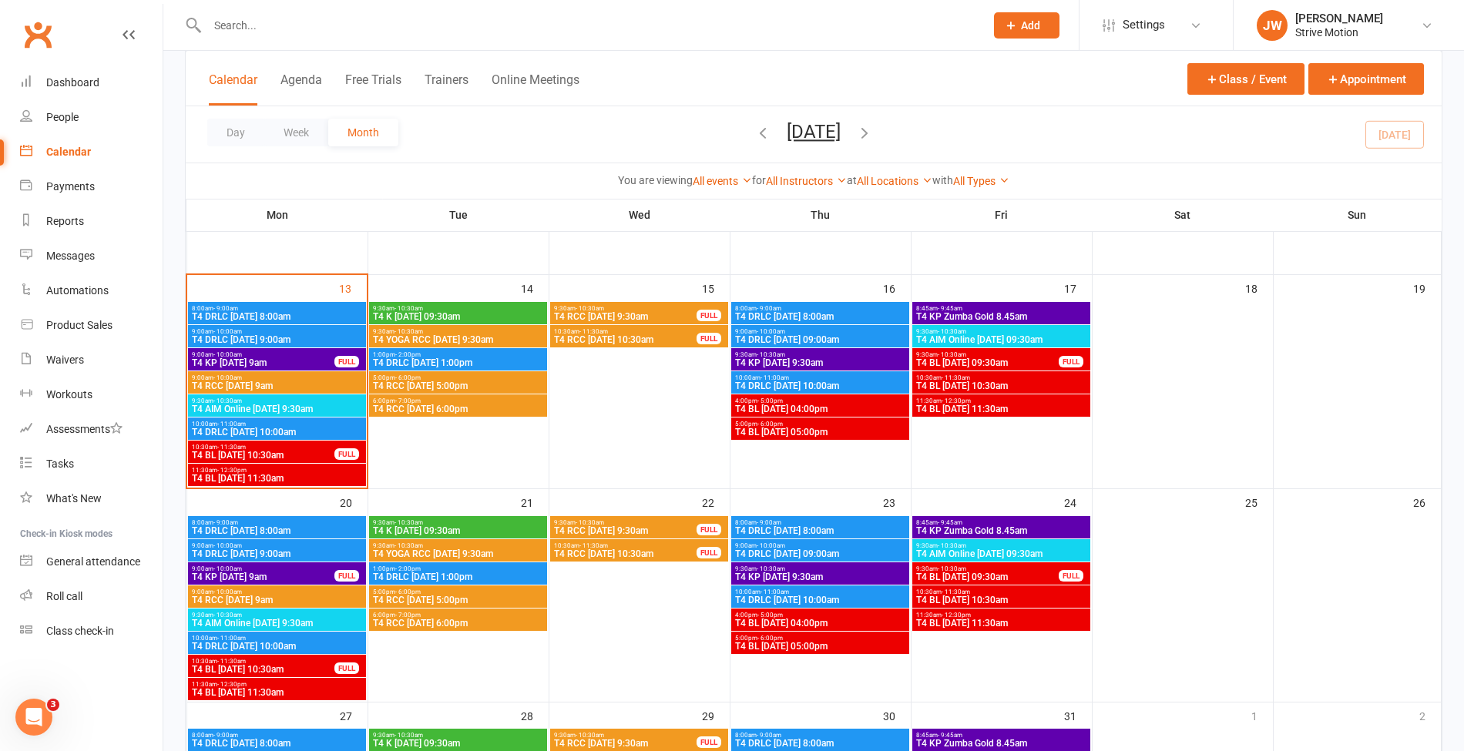
click at [960, 405] on span "T4 BL Friday 11:30am" at bounding box center [1000, 409] width 171 height 9
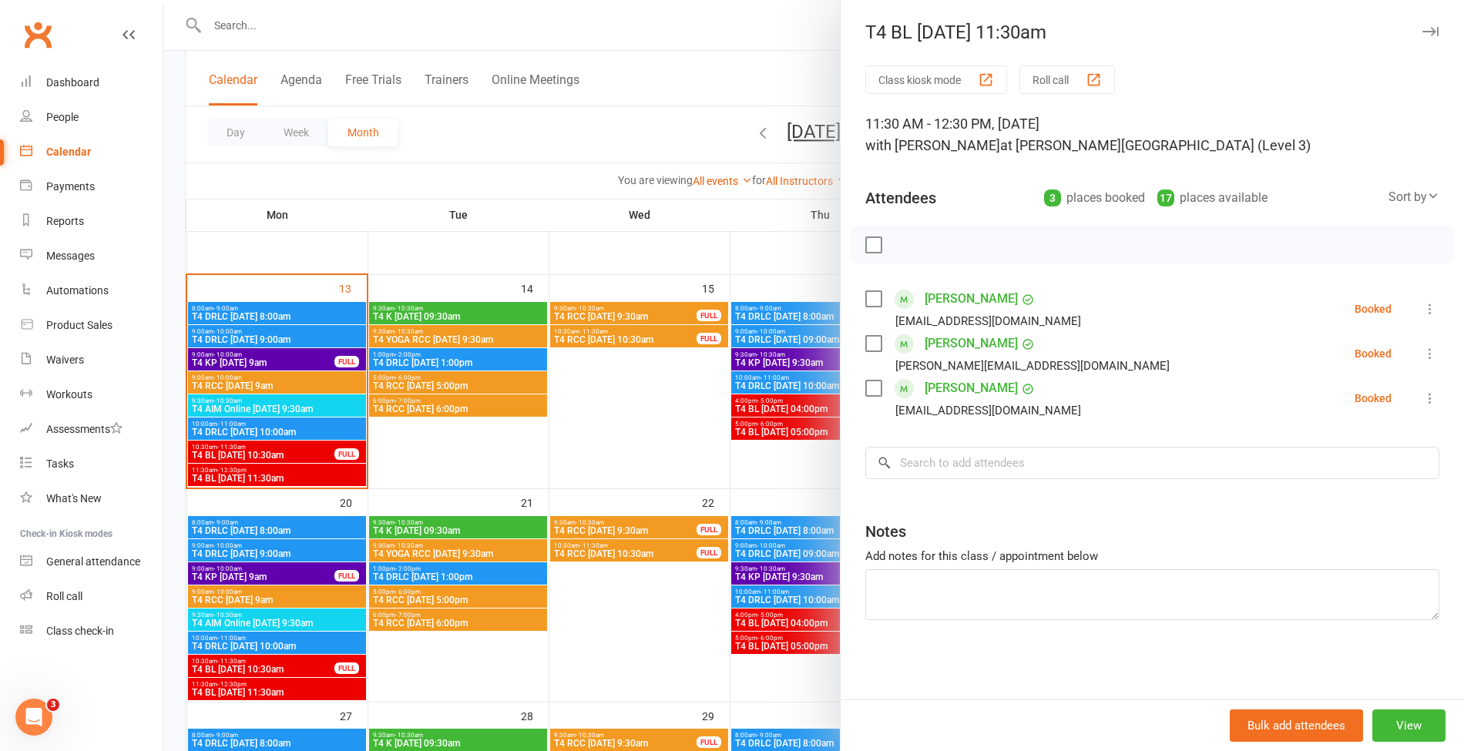
click at [512, 43] on div at bounding box center [813, 375] width 1301 height 751
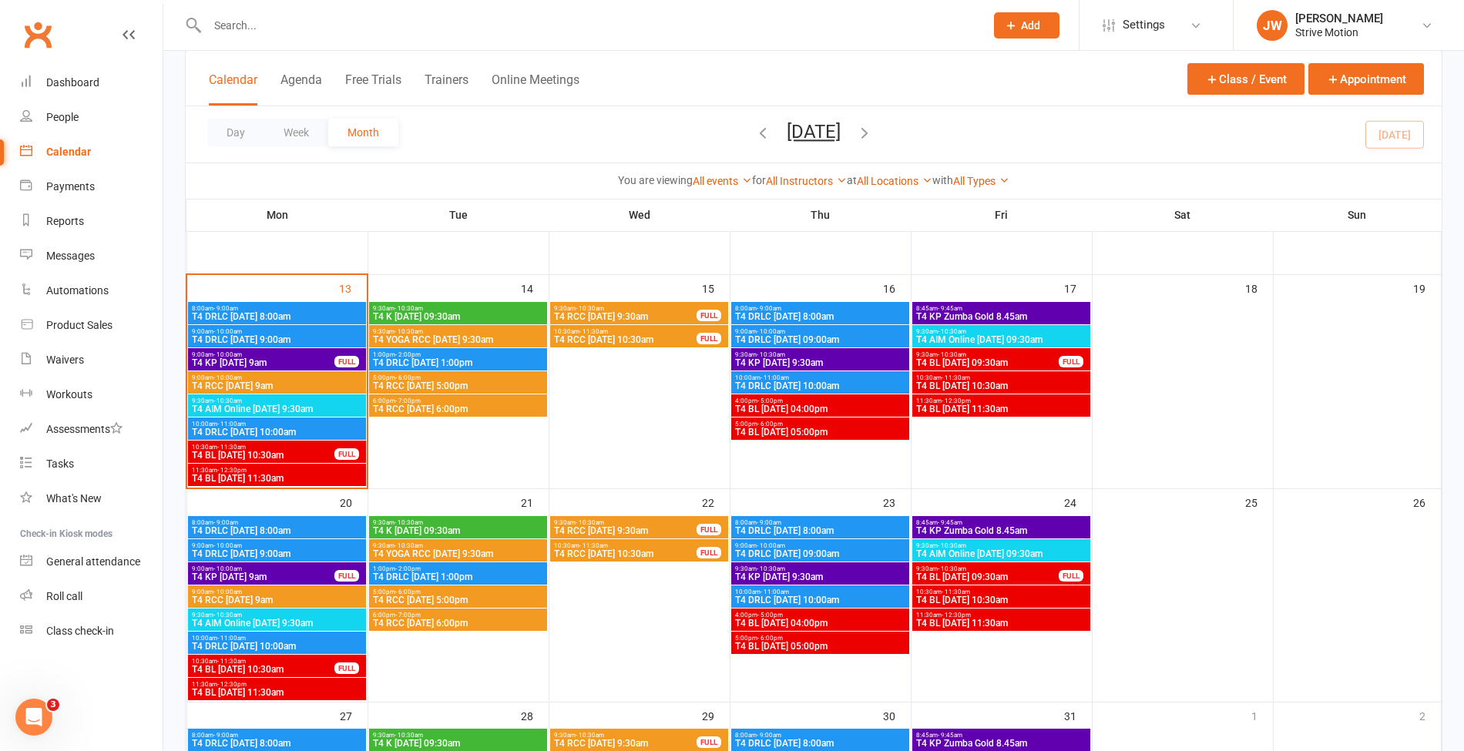
click at [442, 32] on input "text" at bounding box center [588, 26] width 771 height 22
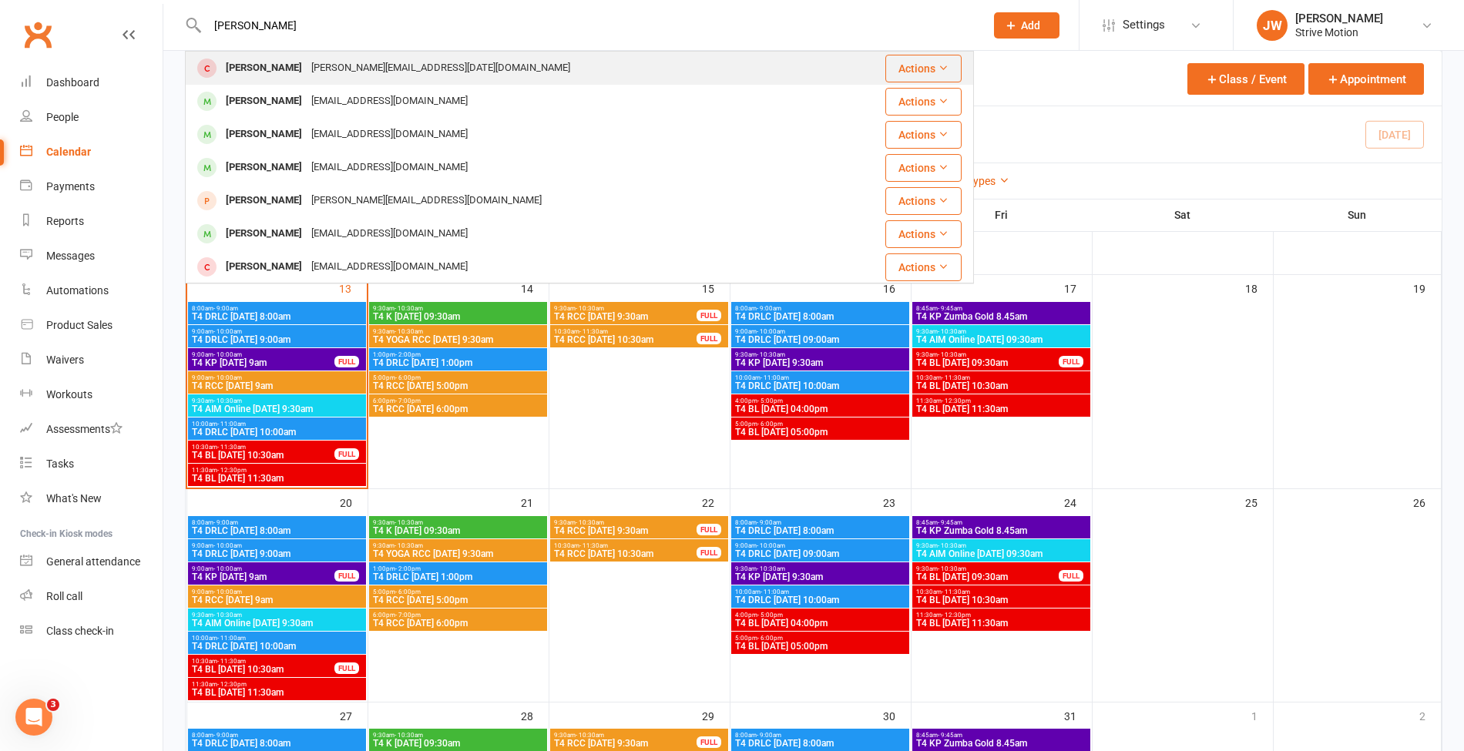
type input "marci"
click at [354, 66] on div "marcia.march27@gmail.com" at bounding box center [441, 68] width 268 height 22
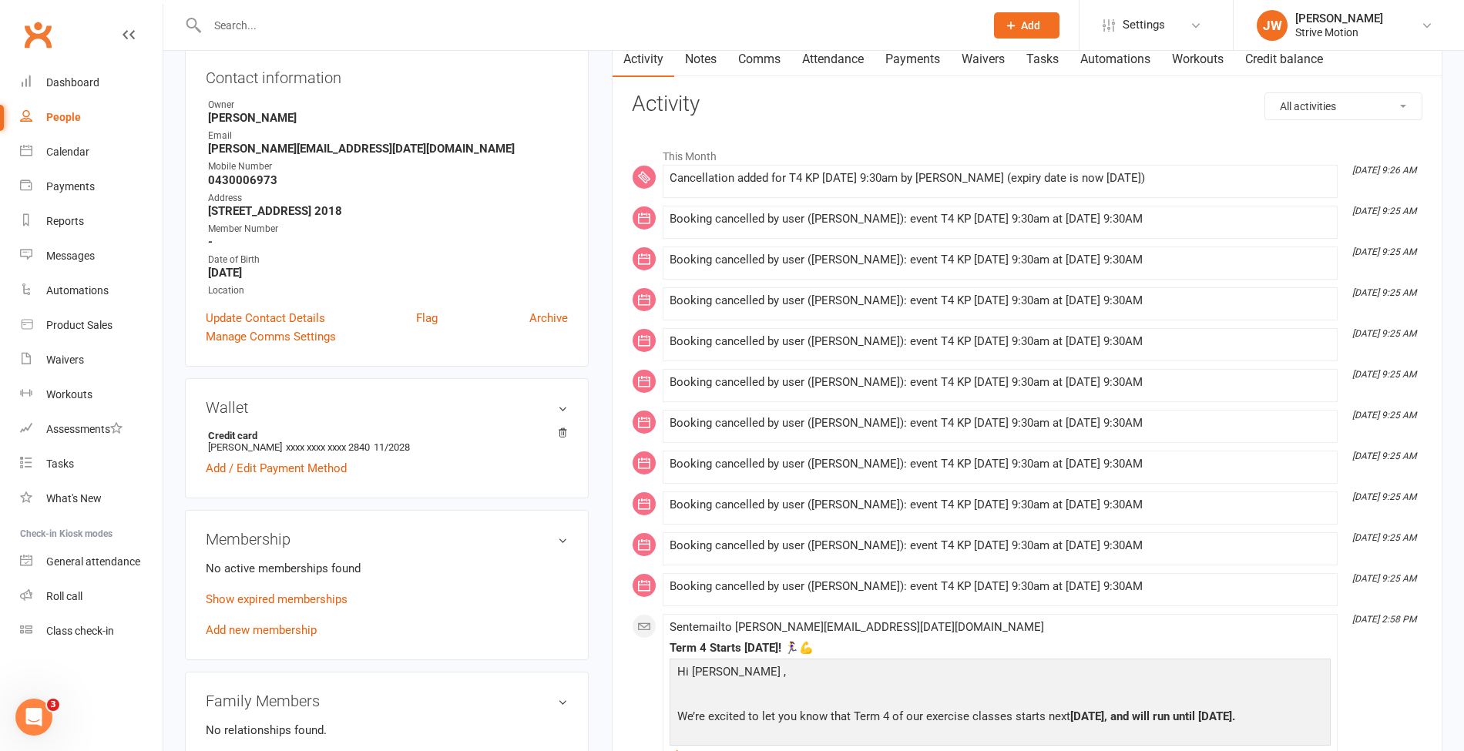
scroll to position [170, 0]
click at [247, 633] on link "Add new membership" at bounding box center [261, 629] width 111 height 14
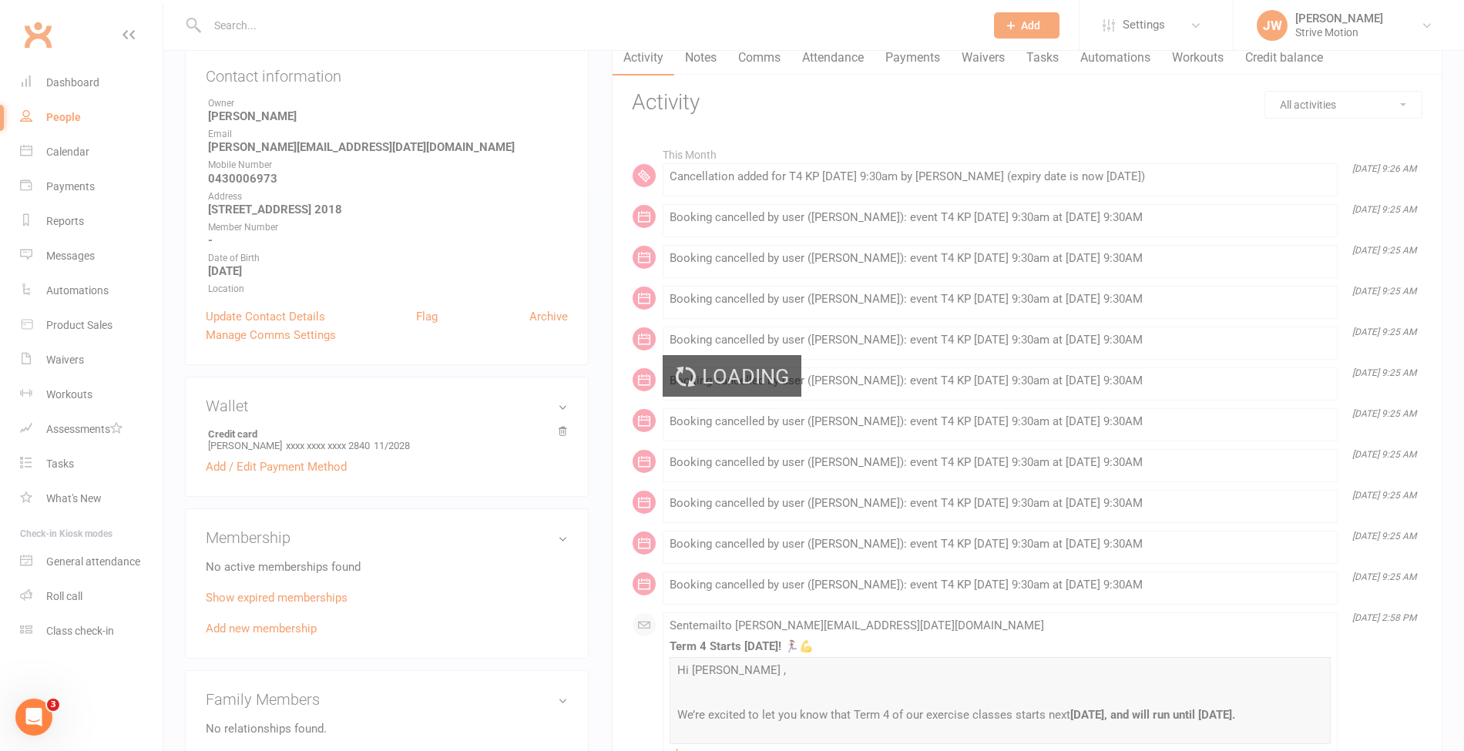
click at [502, 387] on div "Loading" at bounding box center [732, 375] width 1464 height 751
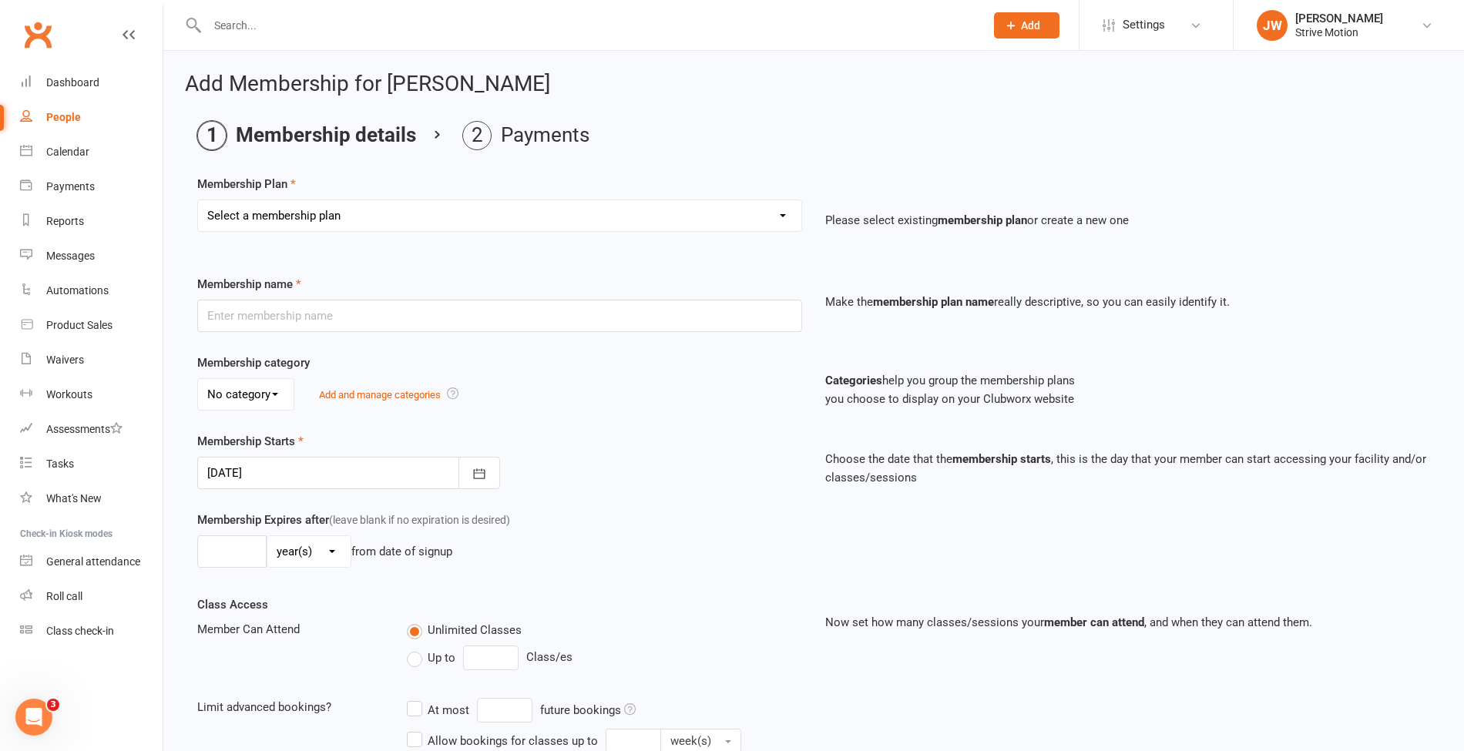
click at [328, 209] on select "Select a membership plan Create new Membership Plan T4 RCC Monday 9am T4 BL Mon…" at bounding box center [499, 215] width 603 height 31
select select "23"
click at [198, 200] on select "Select a membership plan Create new Membership Plan T4 RCC Monday 9am T4 BL Mon…" at bounding box center [499, 215] width 603 height 31
type input "T4 BL Friday 11:30am"
select select "0"
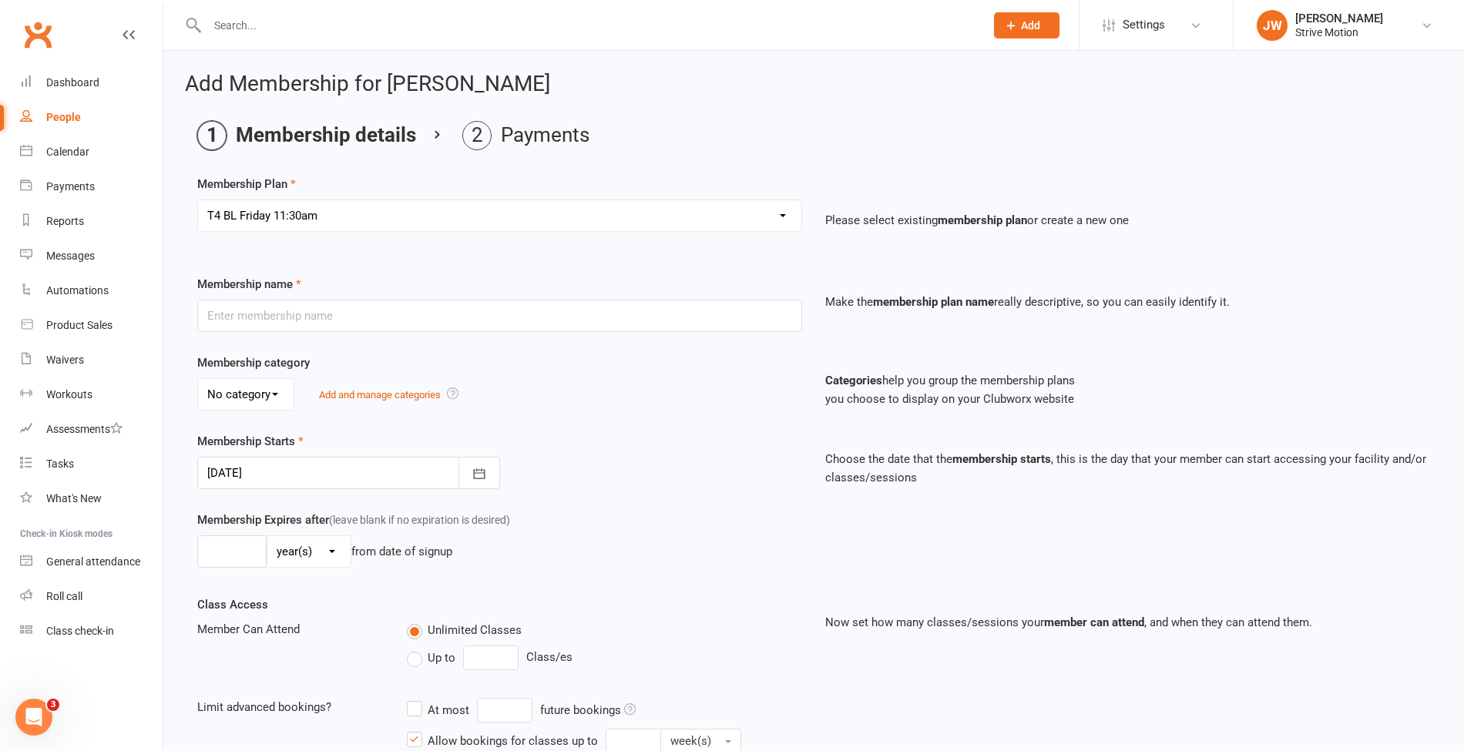
type input "20"
select select "1"
type input "11"
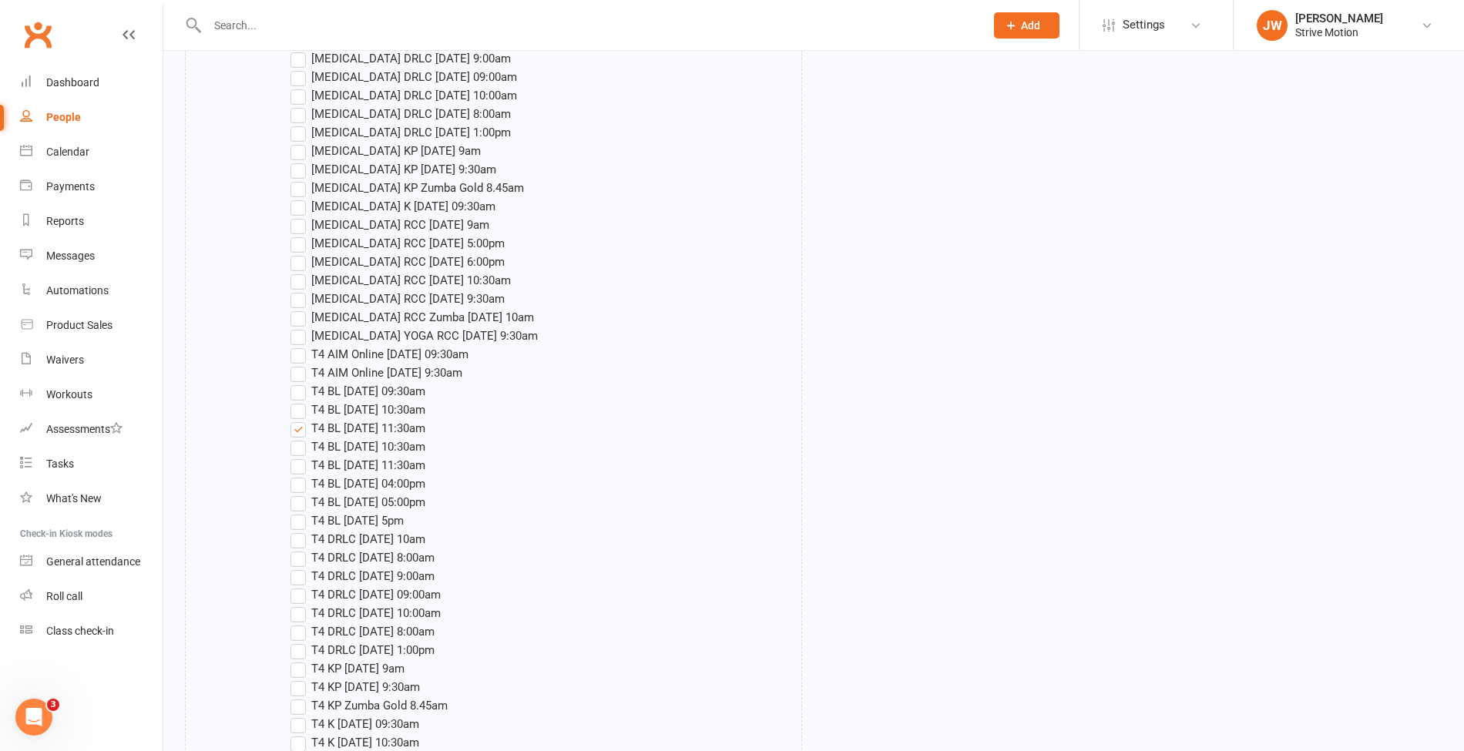
scroll to position [2540, 0]
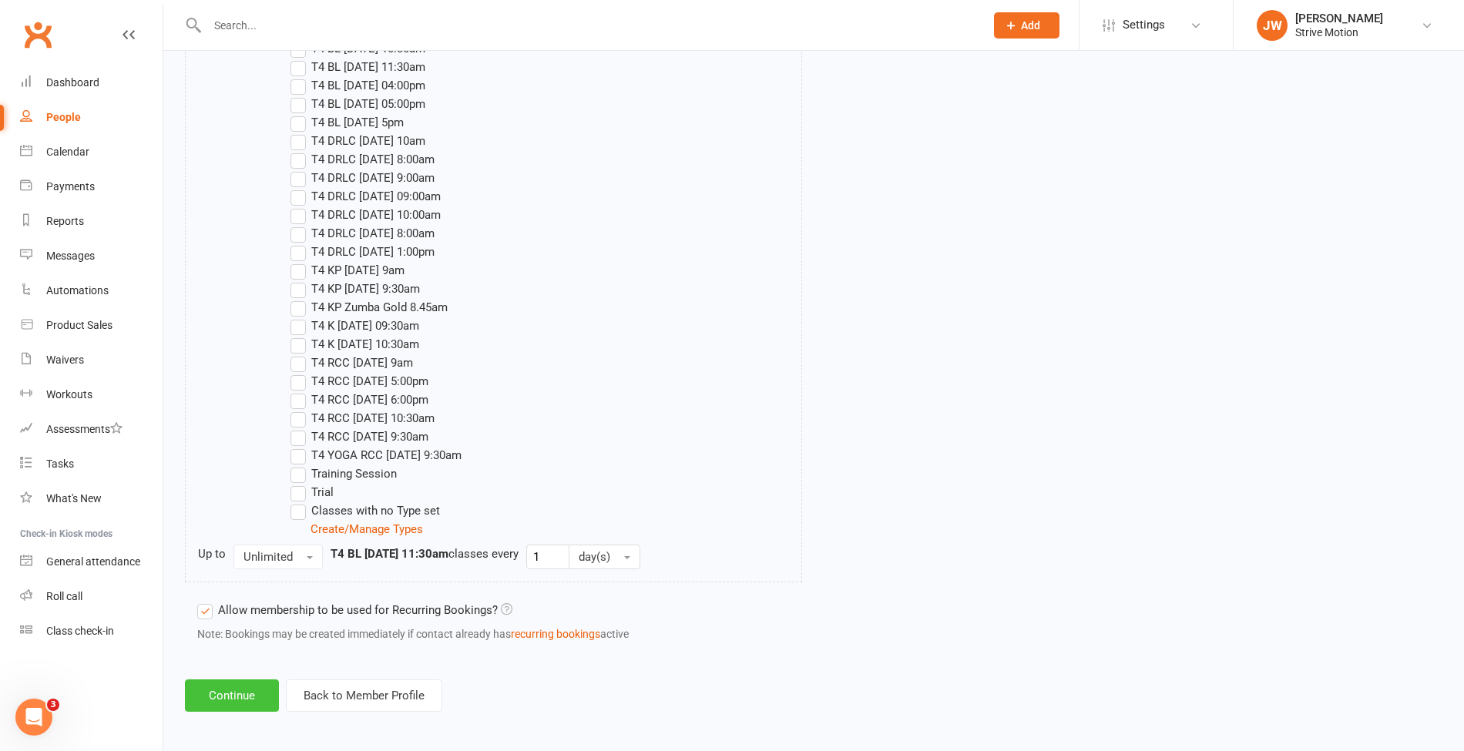
click at [197, 701] on button "Continue" at bounding box center [232, 696] width 94 height 32
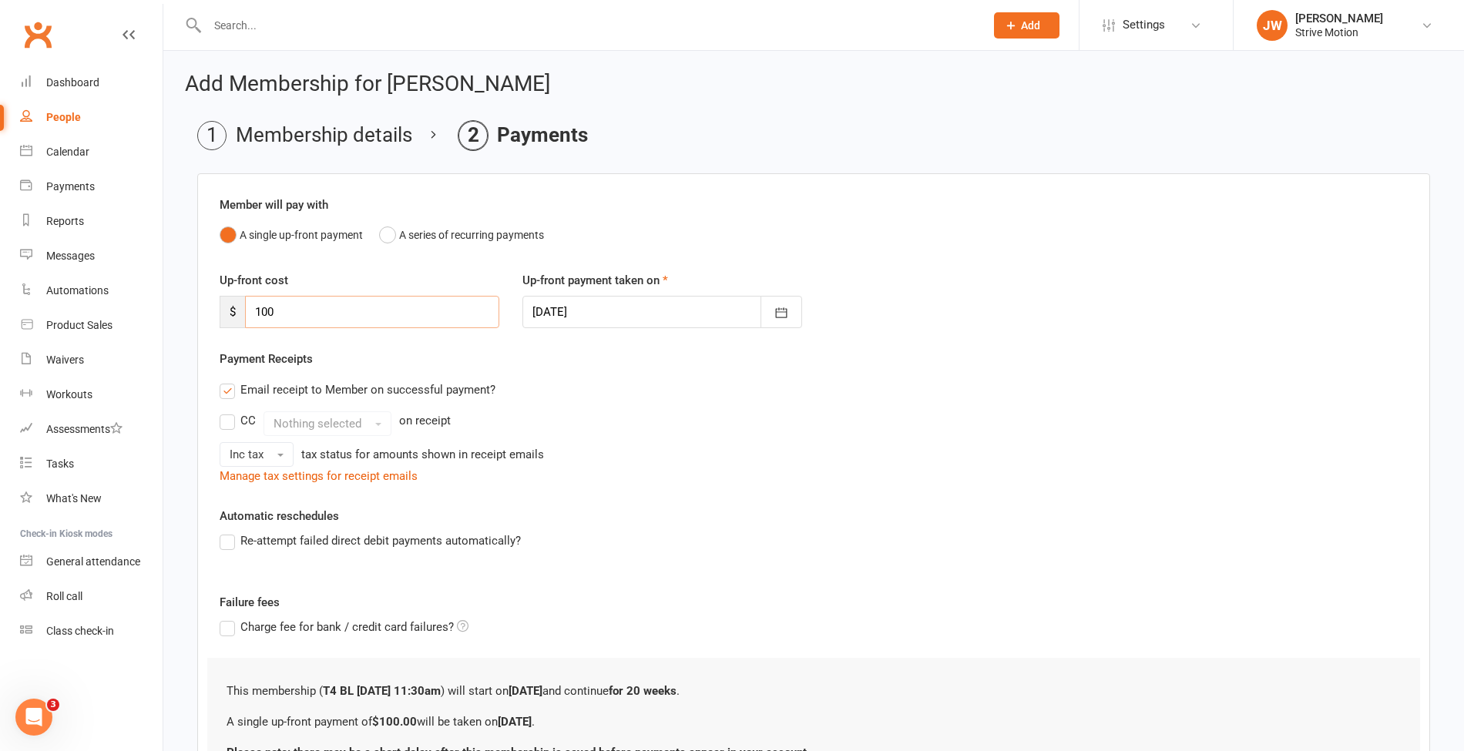
drag, startPoint x: 284, startPoint y: 307, endPoint x: 220, endPoint y: 304, distance: 63.2
click at [220, 304] on div "$ 100" at bounding box center [360, 312] width 280 height 32
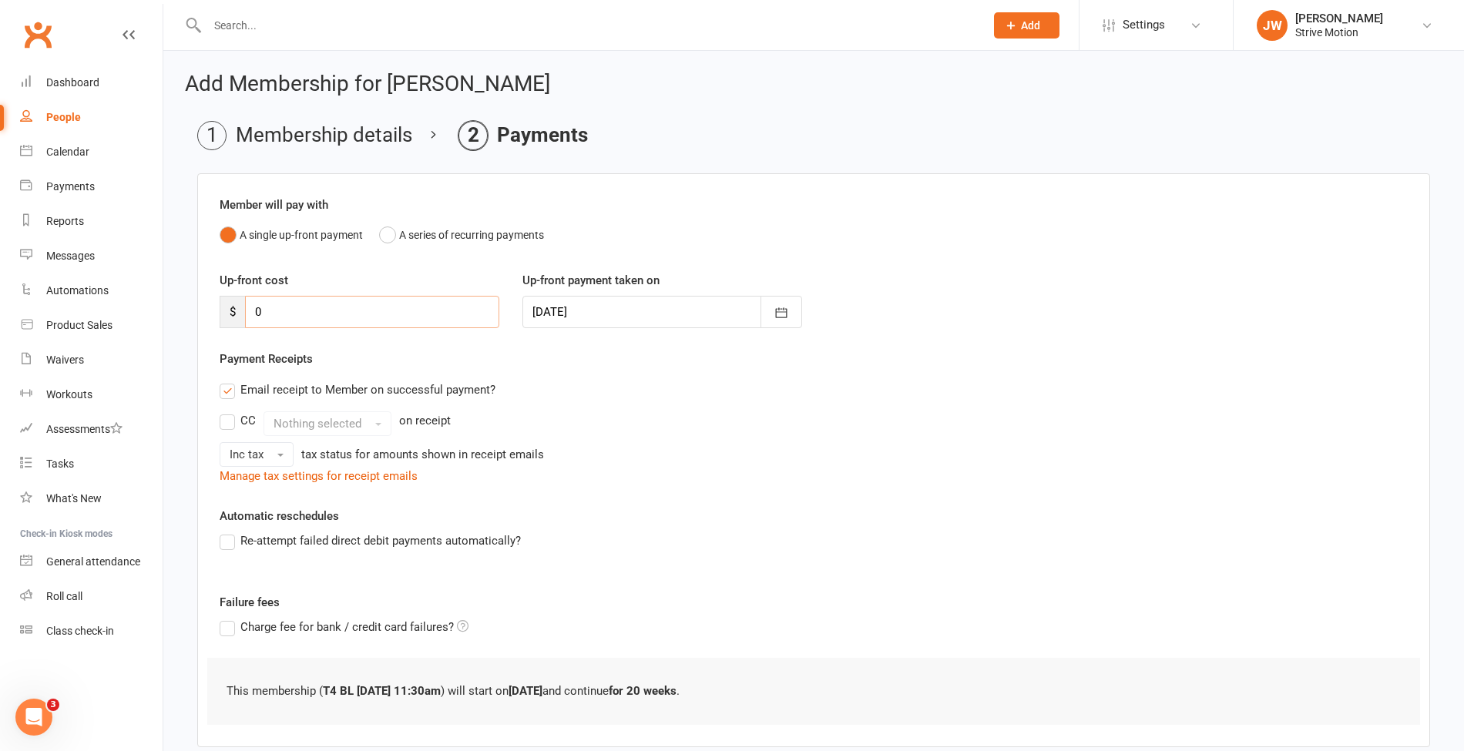
type input "0"
click at [780, 426] on div "CC Nothing selected on receipt" at bounding box center [814, 423] width 1188 height 25
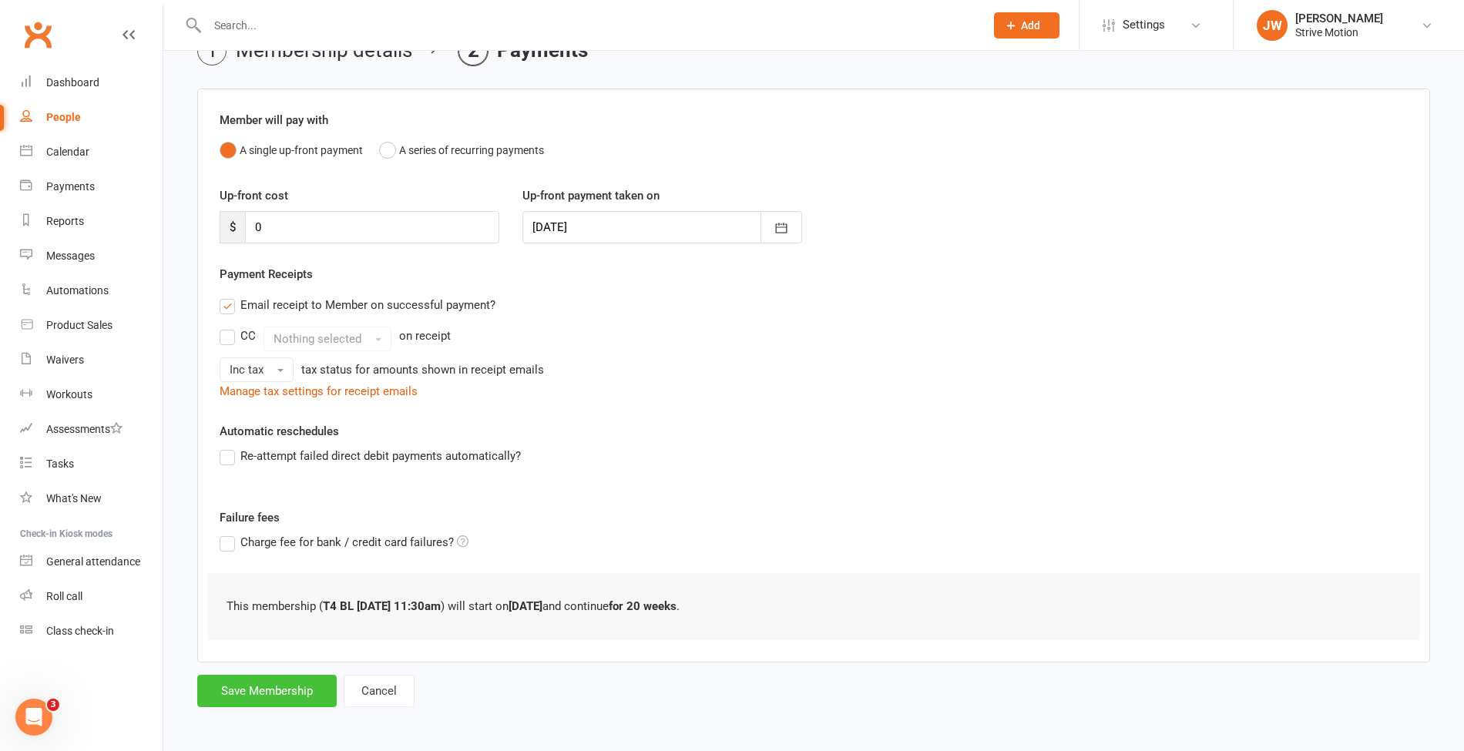
click at [242, 697] on button "Save Membership" at bounding box center [266, 691] width 139 height 32
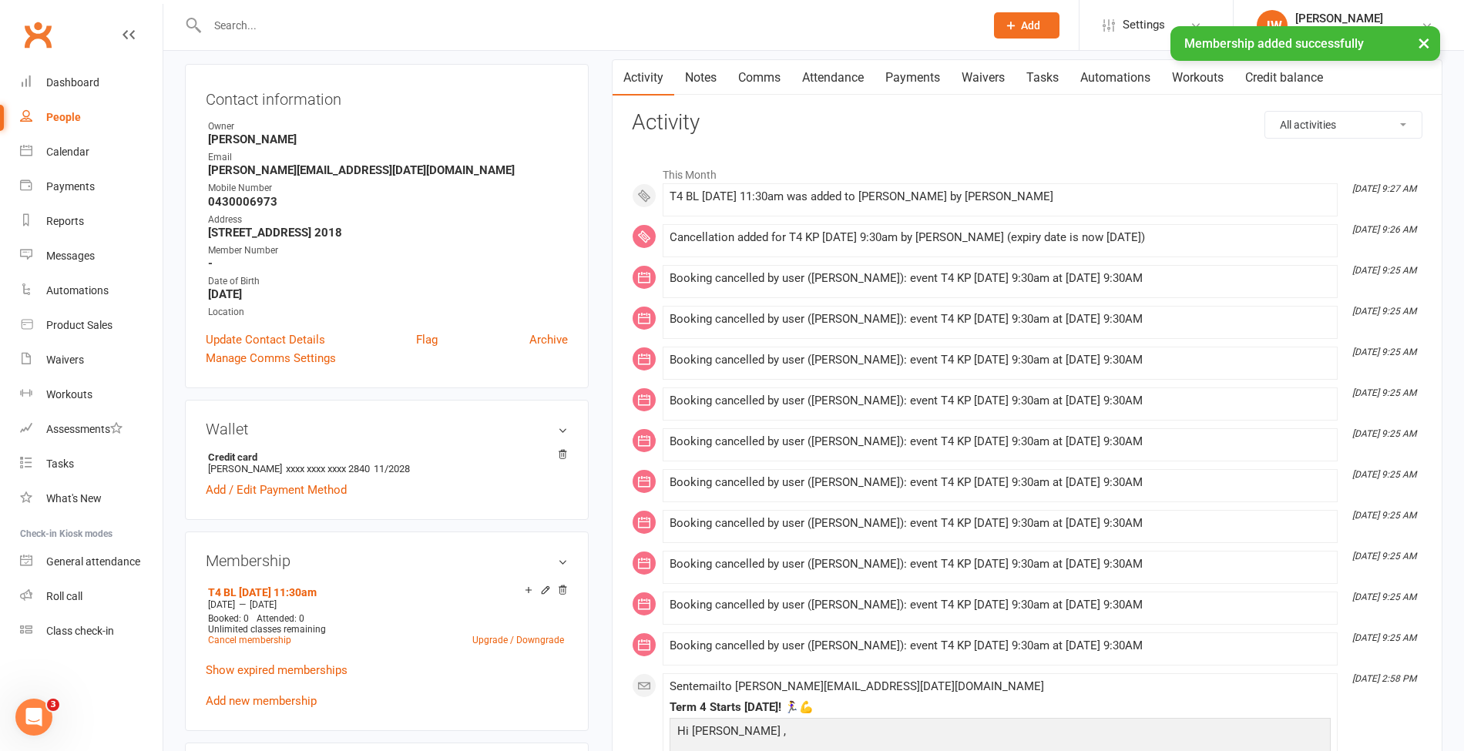
scroll to position [152, 0]
click at [49, 146] on div "Calendar" at bounding box center [67, 152] width 43 height 12
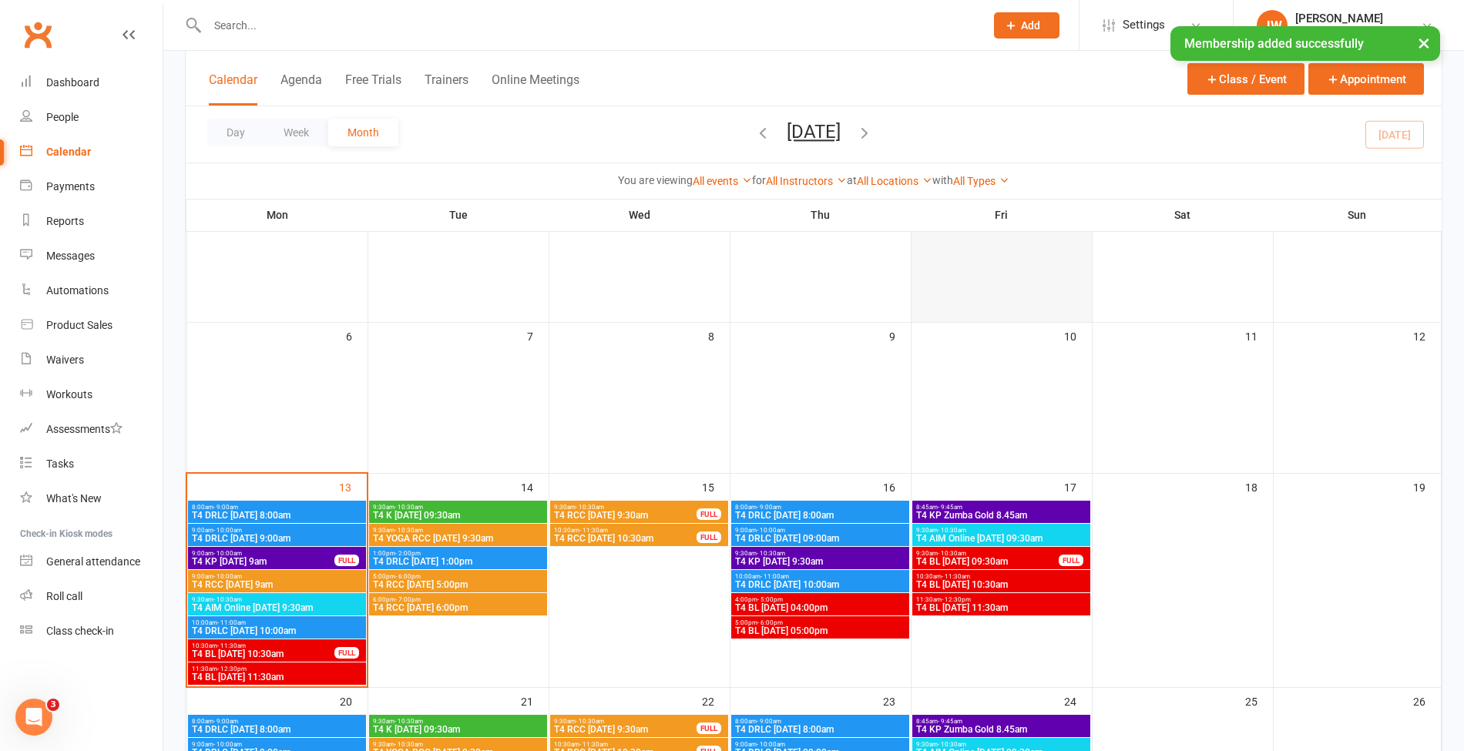
scroll to position [159, 0]
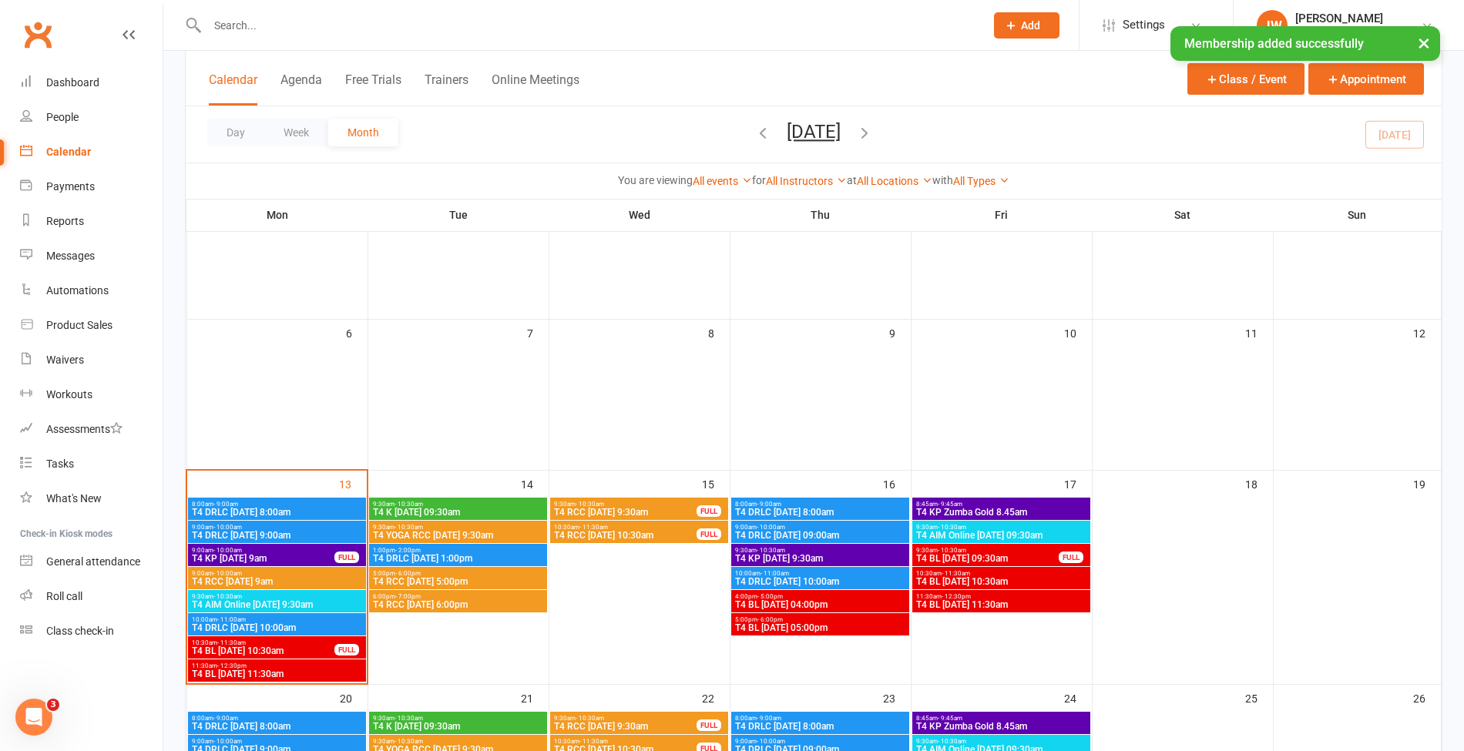
click at [974, 603] on span "T4 BL Friday 11:30am" at bounding box center [1000, 604] width 171 height 9
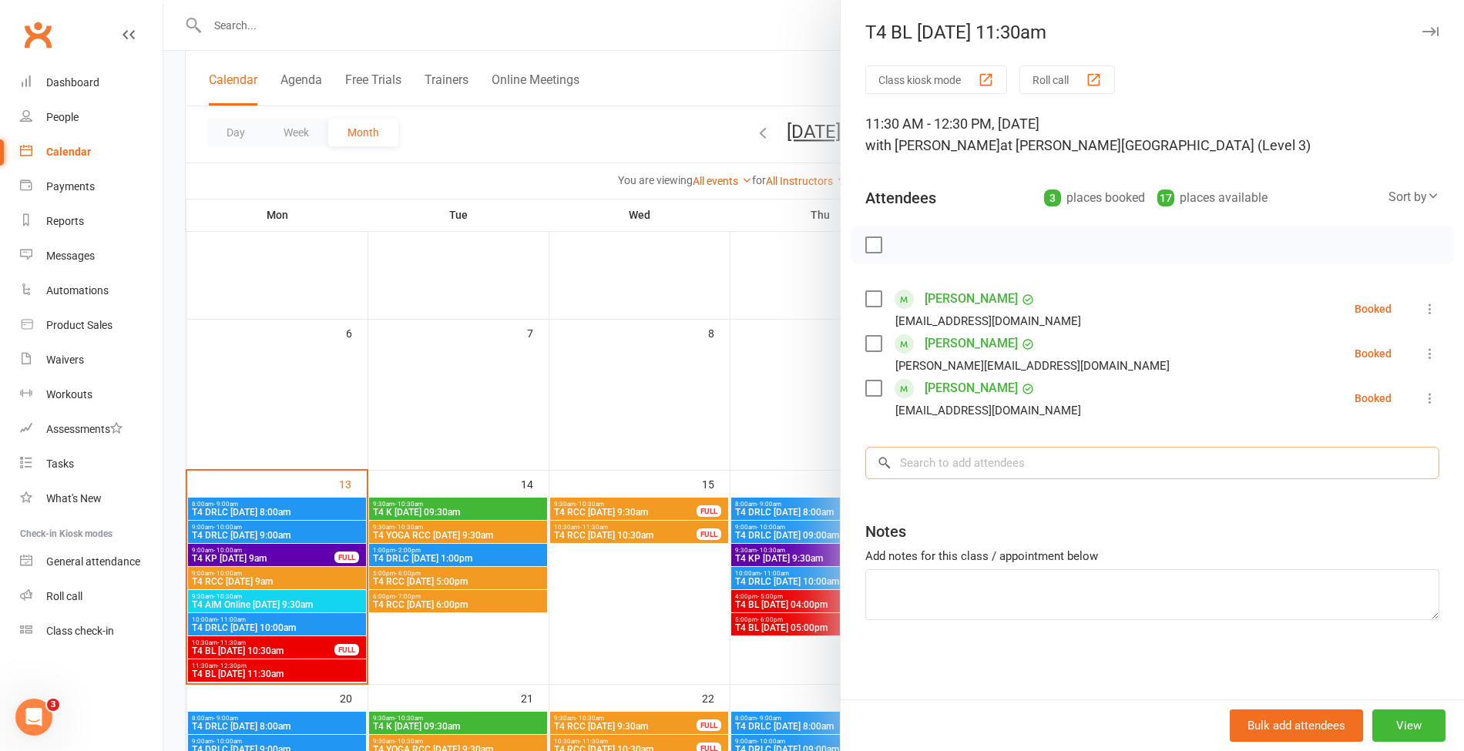
click at [977, 462] on input "search" at bounding box center [1152, 463] width 574 height 32
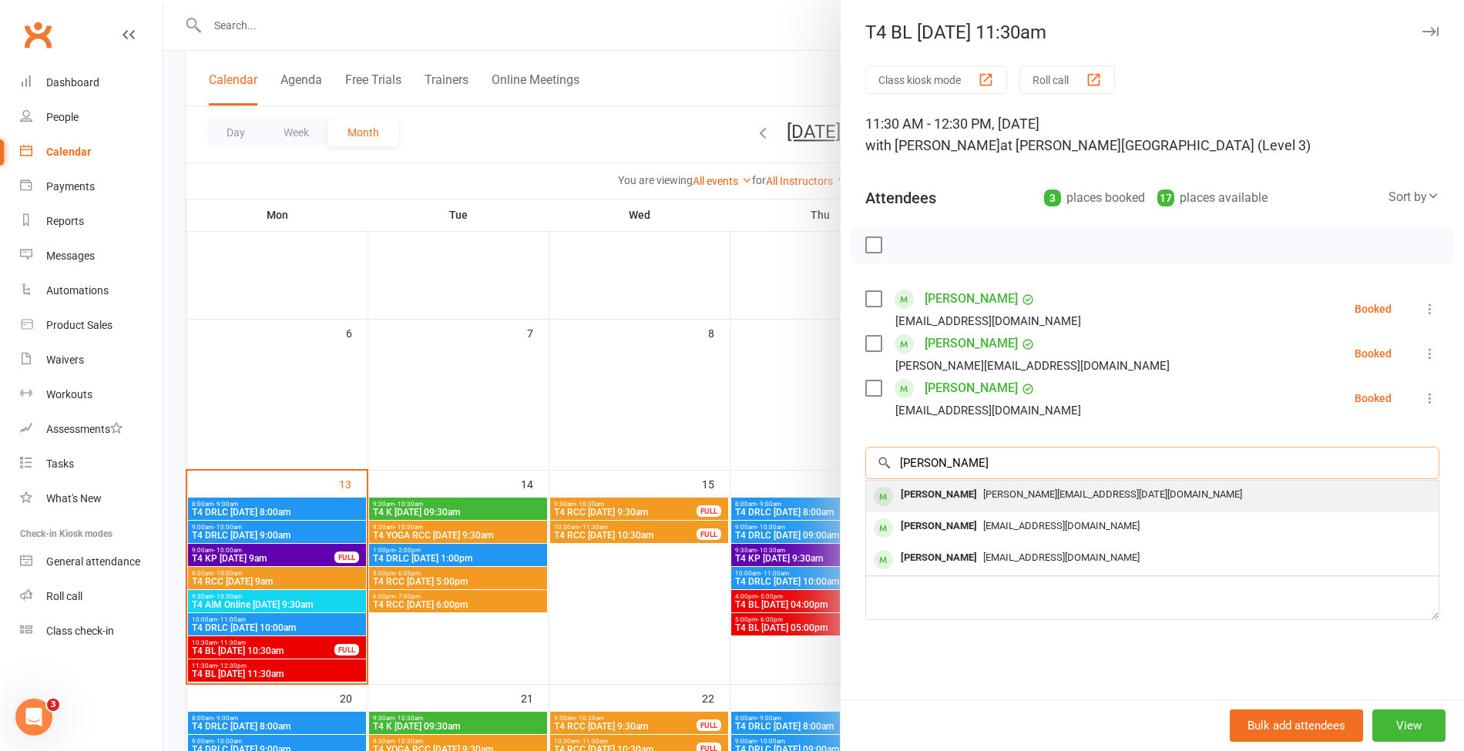
type input "marci"
click at [1026, 499] on div "marcia.march27@gmail.com" at bounding box center [1152, 495] width 560 height 22
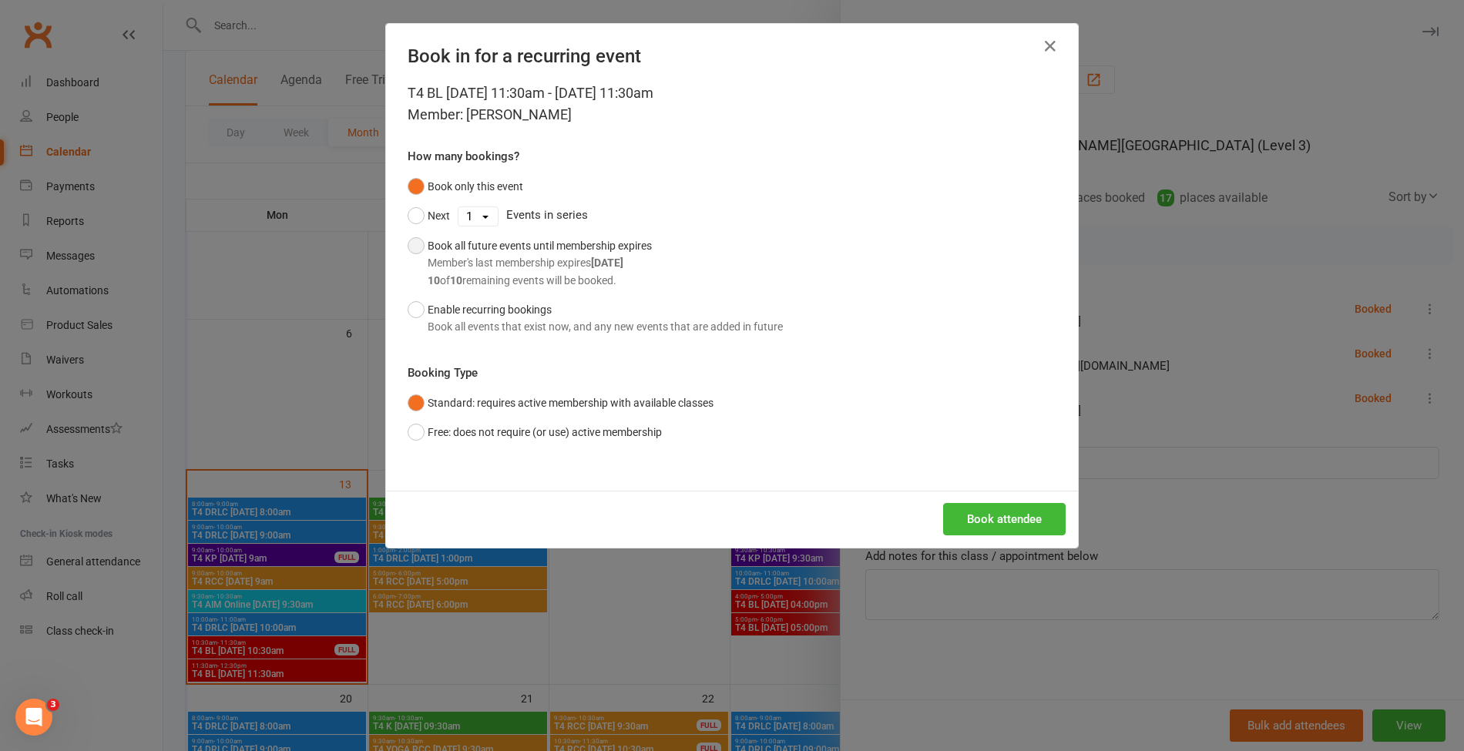
click at [439, 256] on div "Member's last membership expires Mar 1, 2026" at bounding box center [540, 262] width 224 height 17
click at [980, 522] on button "Book attendee" at bounding box center [1004, 519] width 123 height 32
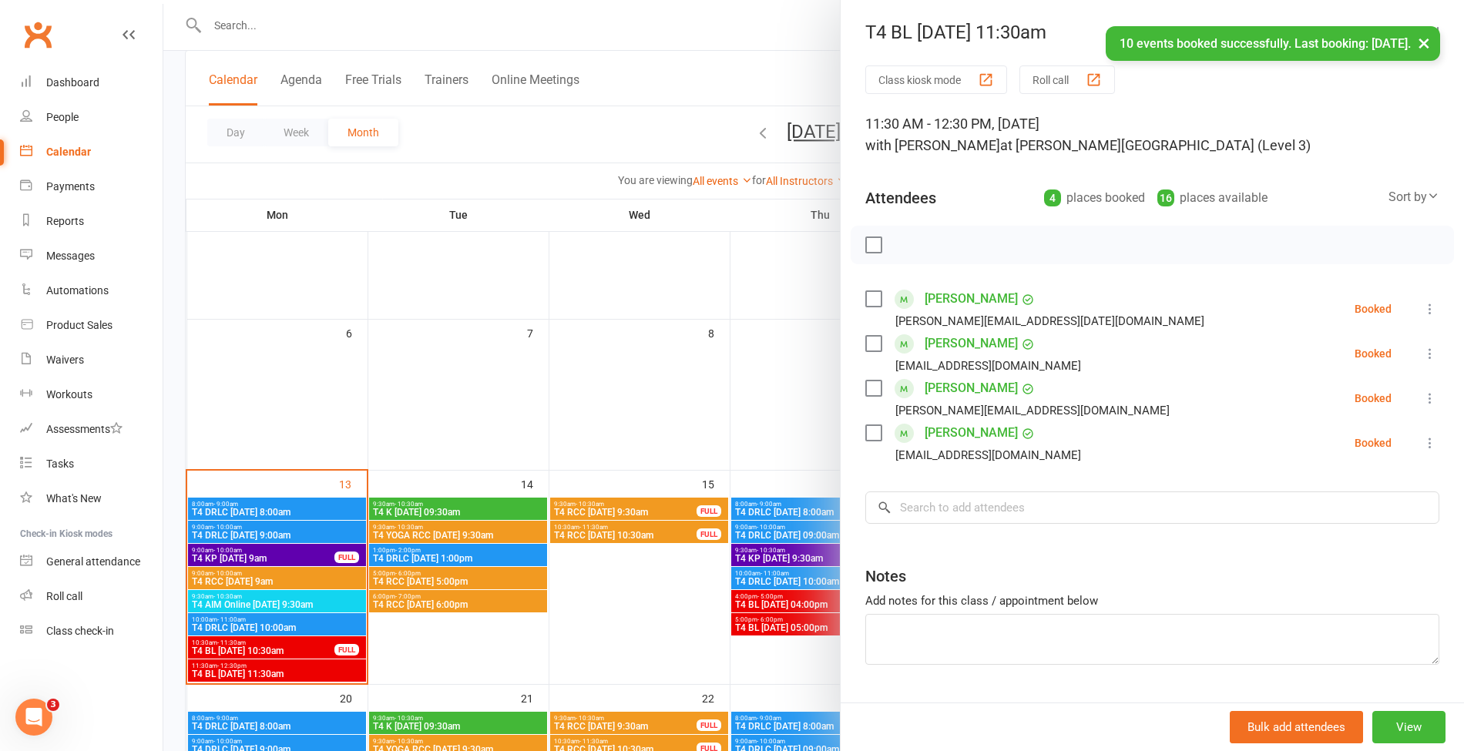
click at [659, 138] on div at bounding box center [813, 375] width 1301 height 751
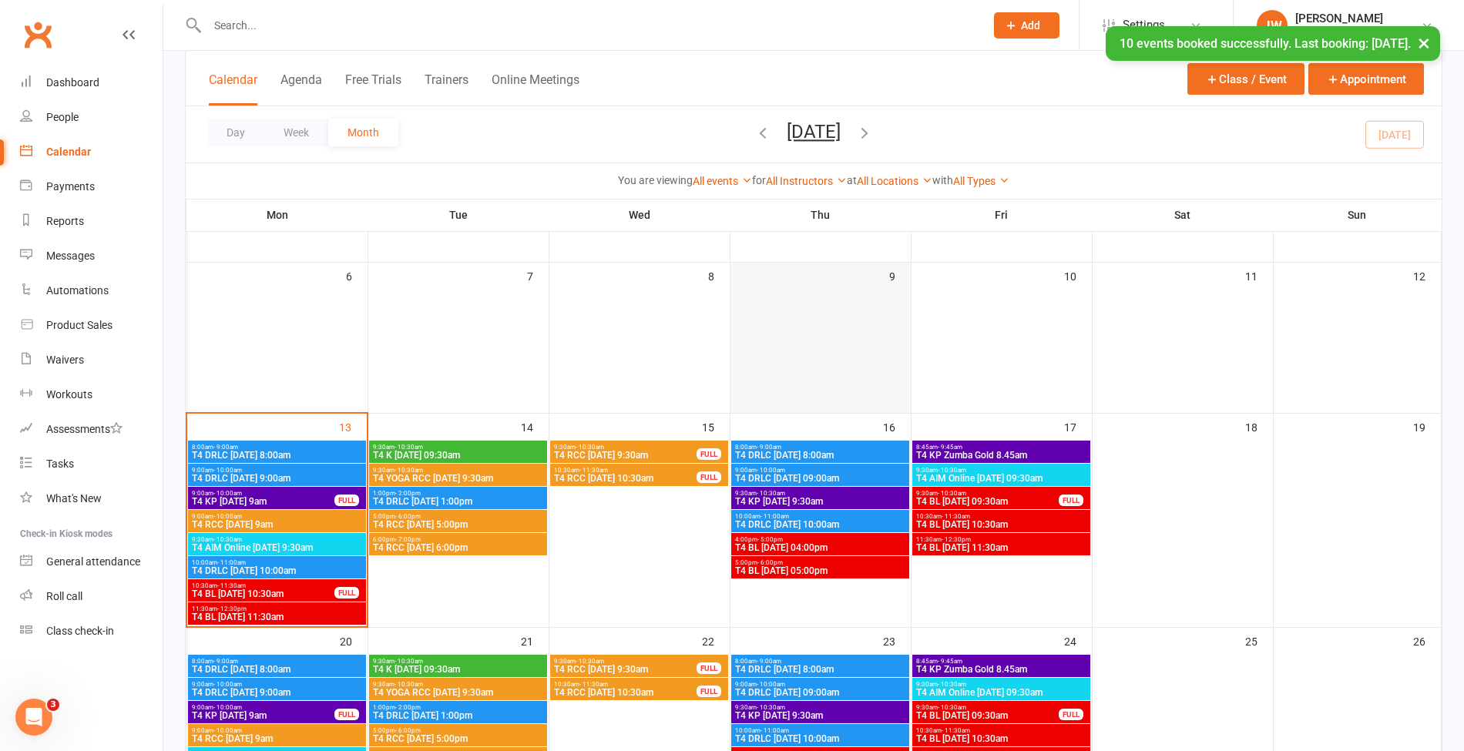
scroll to position [217, 0]
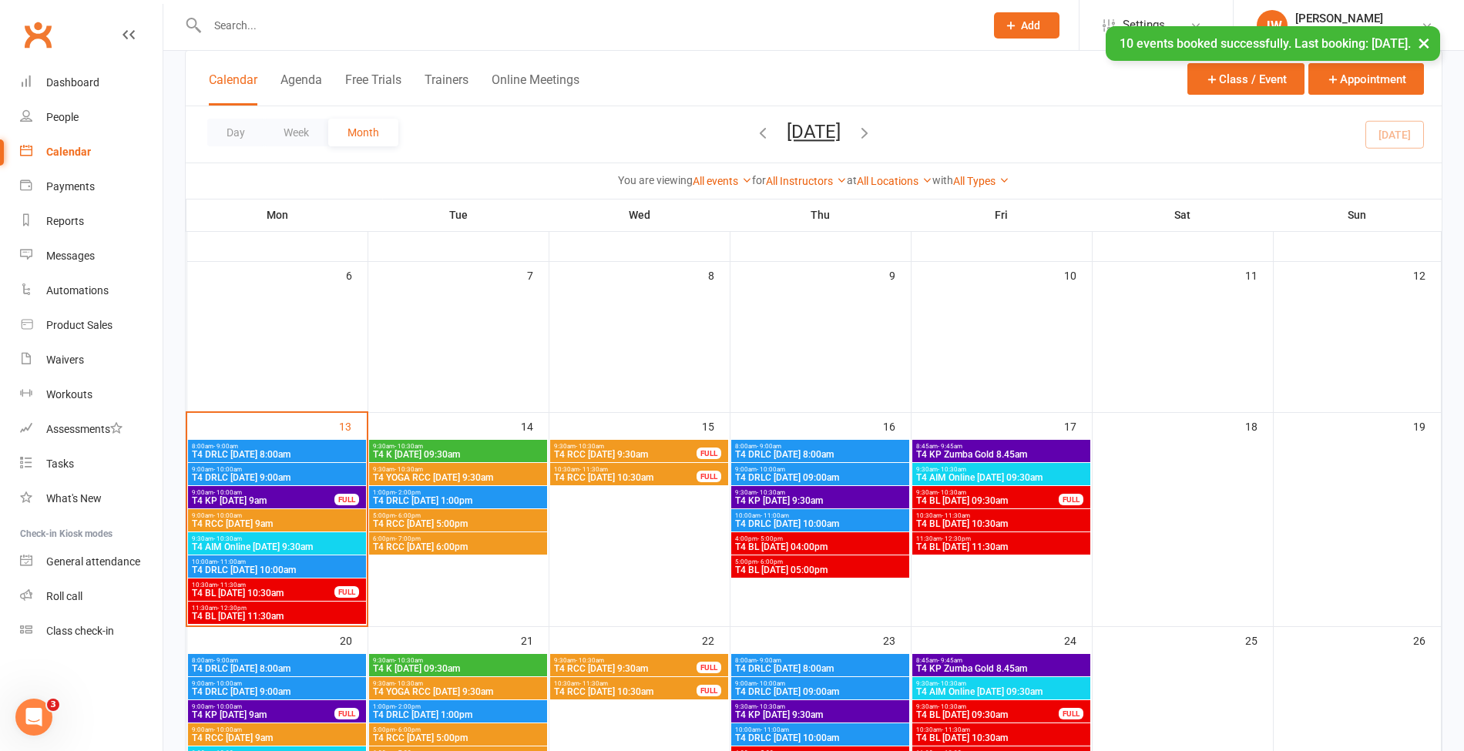
click at [1007, 542] on span "T4 BL Friday 11:30am" at bounding box center [1000, 546] width 171 height 9
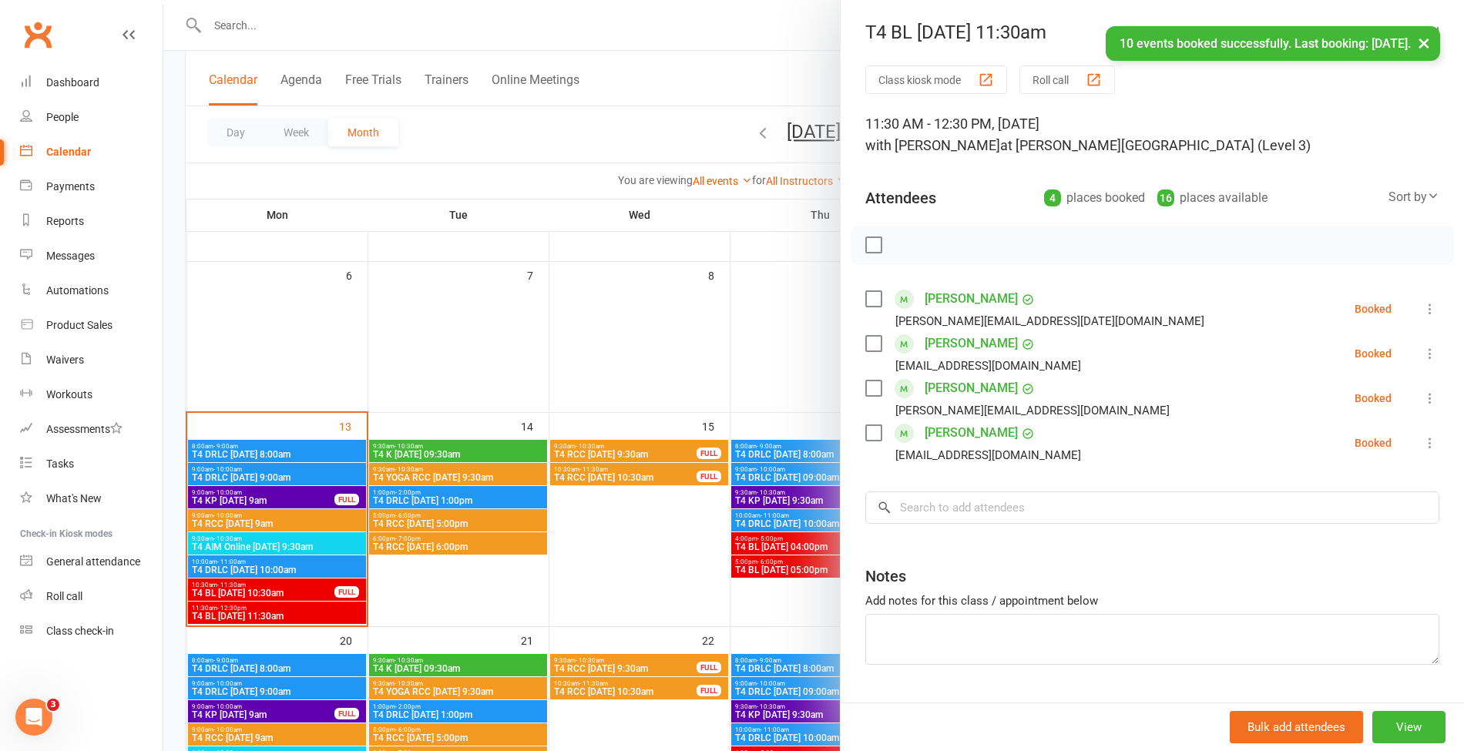
click at [696, 99] on div at bounding box center [813, 375] width 1301 height 751
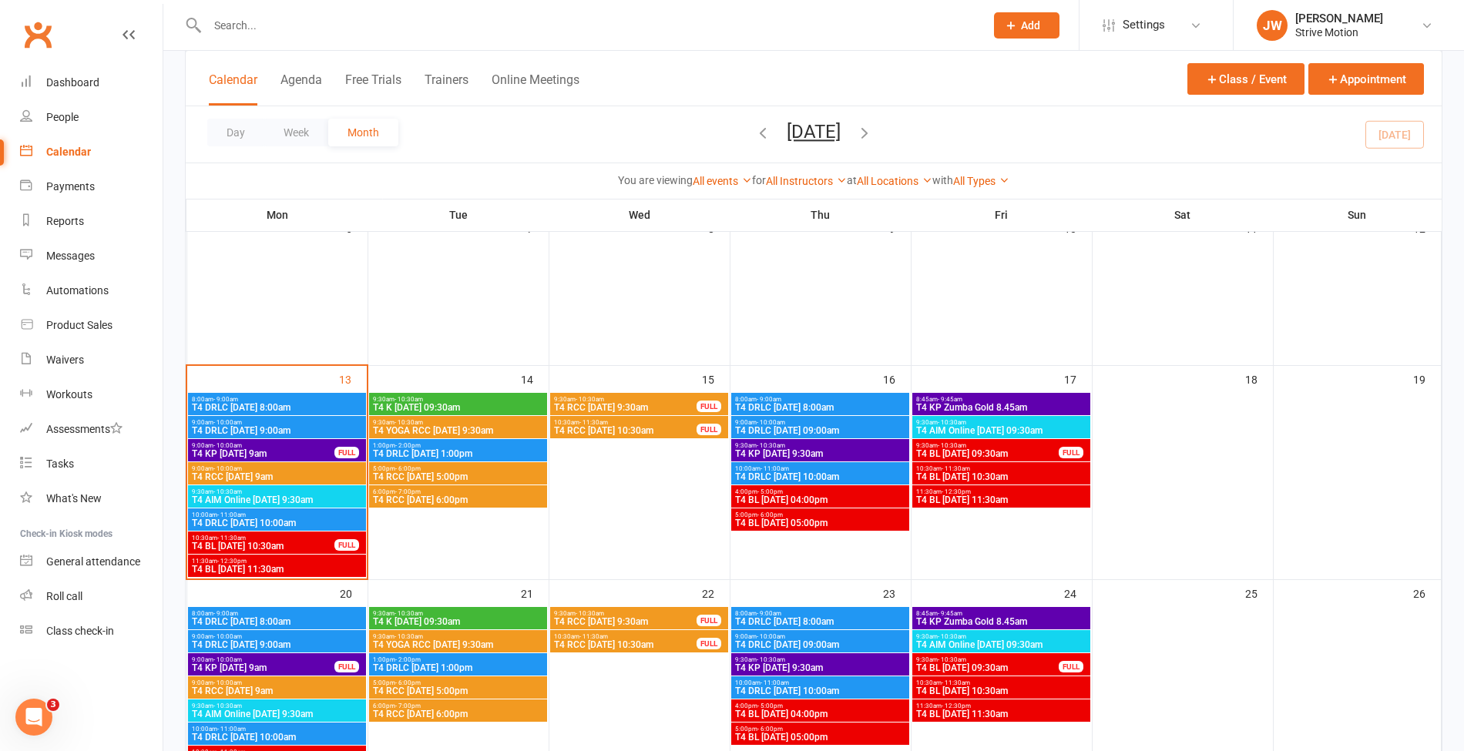
click at [684, 142] on div "Day Week Month October 2025 October 2025 Sun Mon Tue Wed Thu Fri Sat 28 29 30 0…" at bounding box center [814, 134] width 1256 height 56
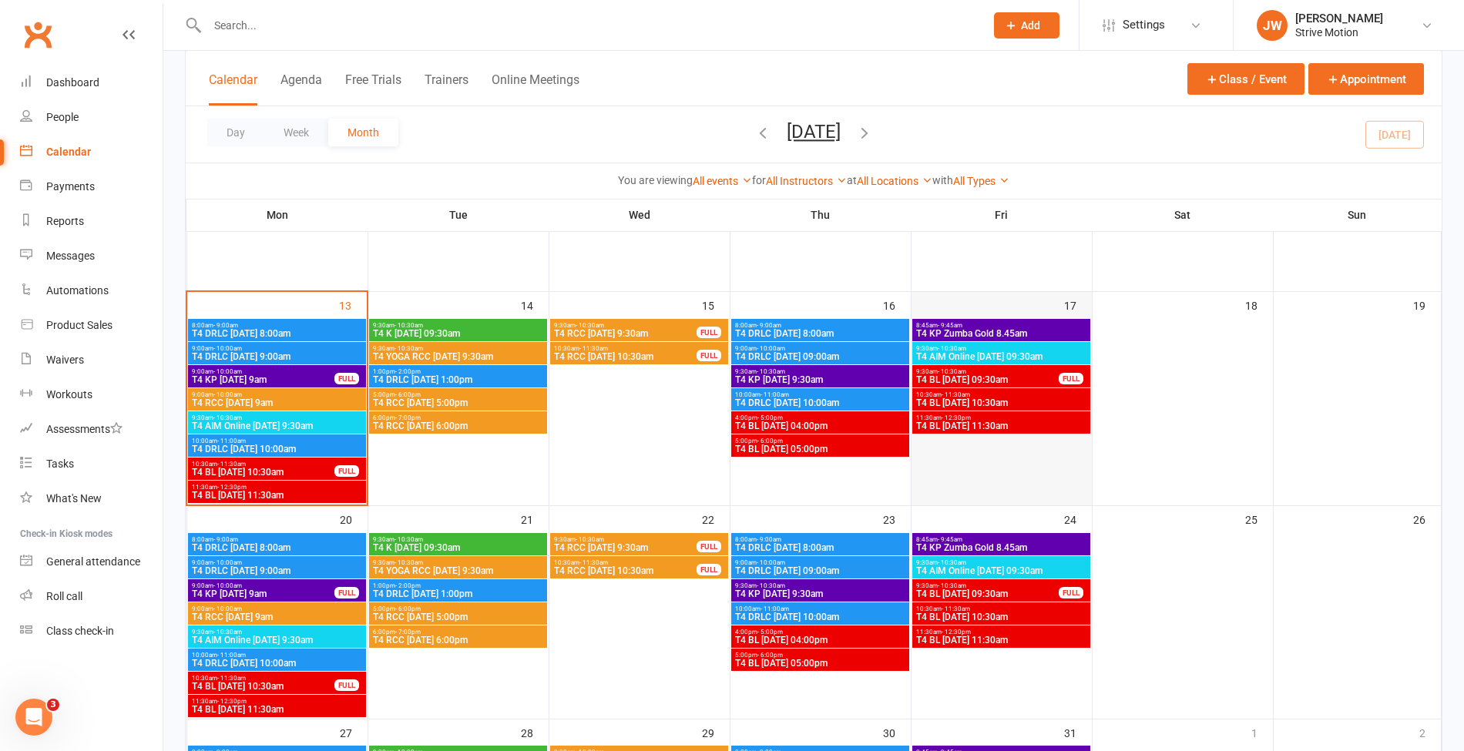
scroll to position [339, 0]
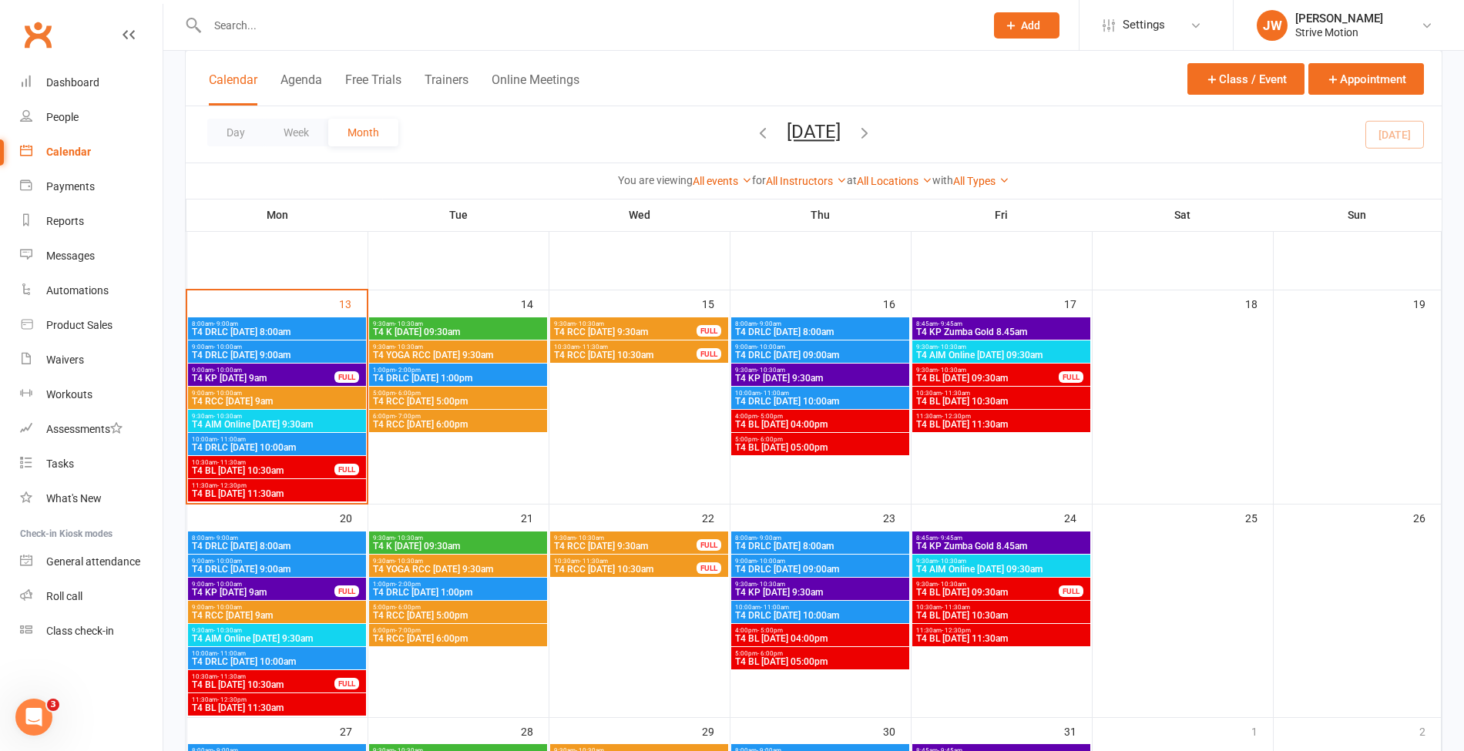
click at [953, 641] on span "T4 BL Friday 11:30am" at bounding box center [1000, 638] width 171 height 9
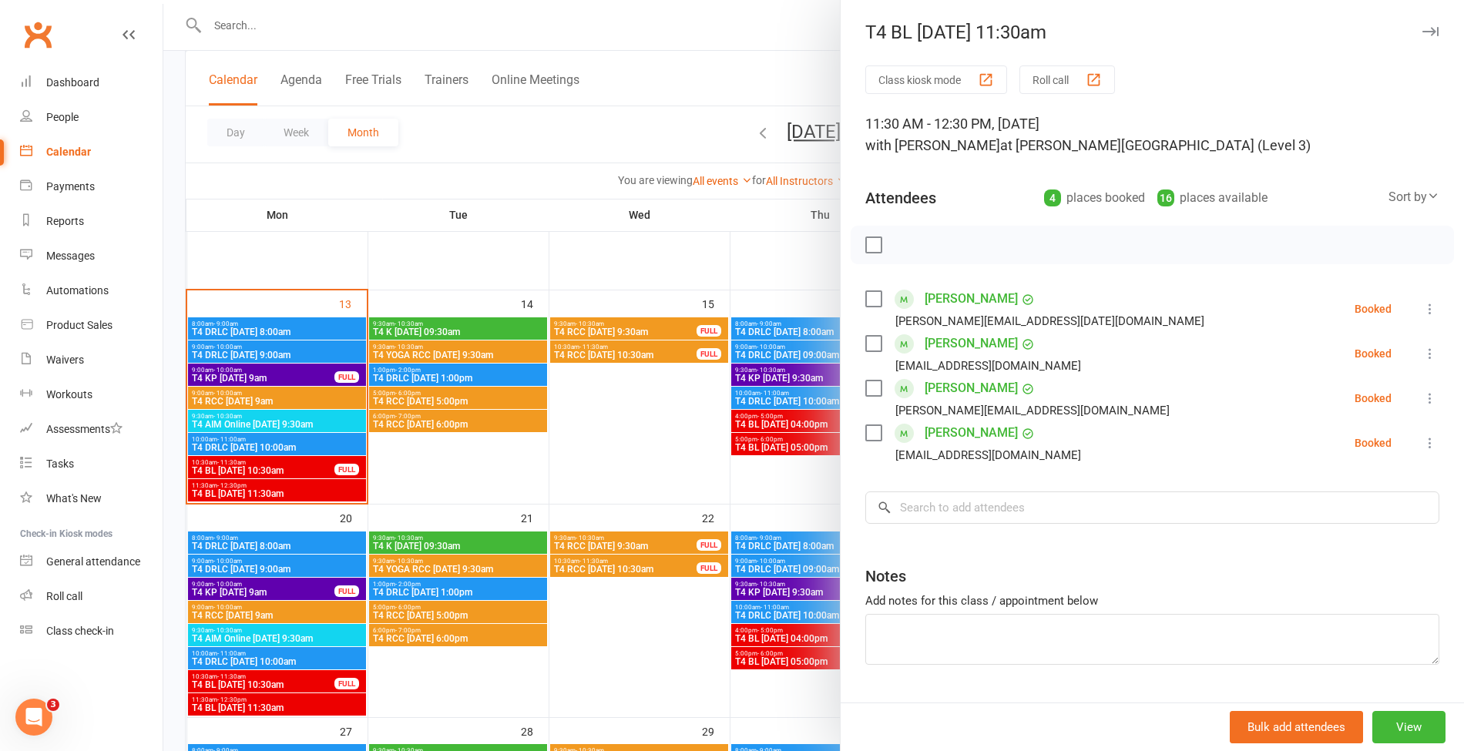
click at [633, 97] on div at bounding box center [813, 375] width 1301 height 751
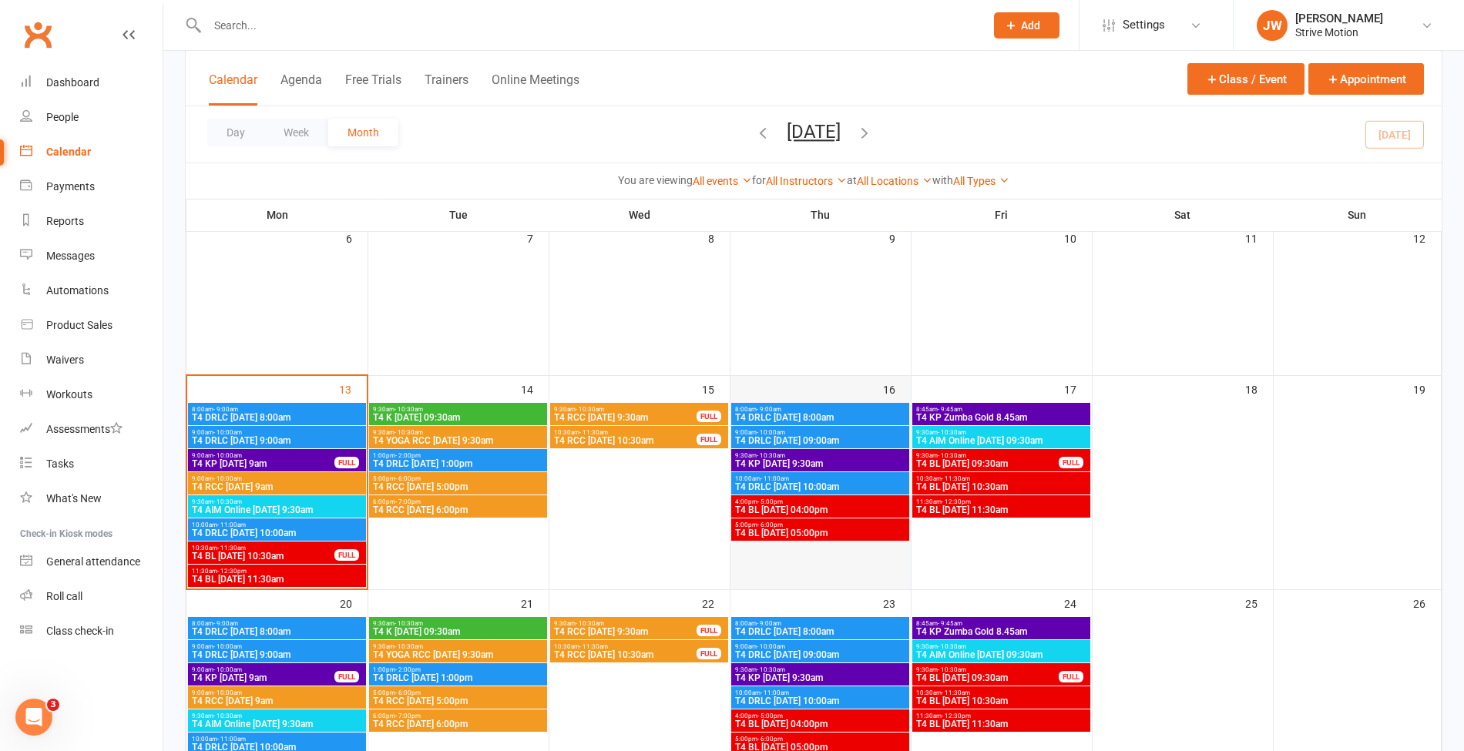
scroll to position [253, 0]
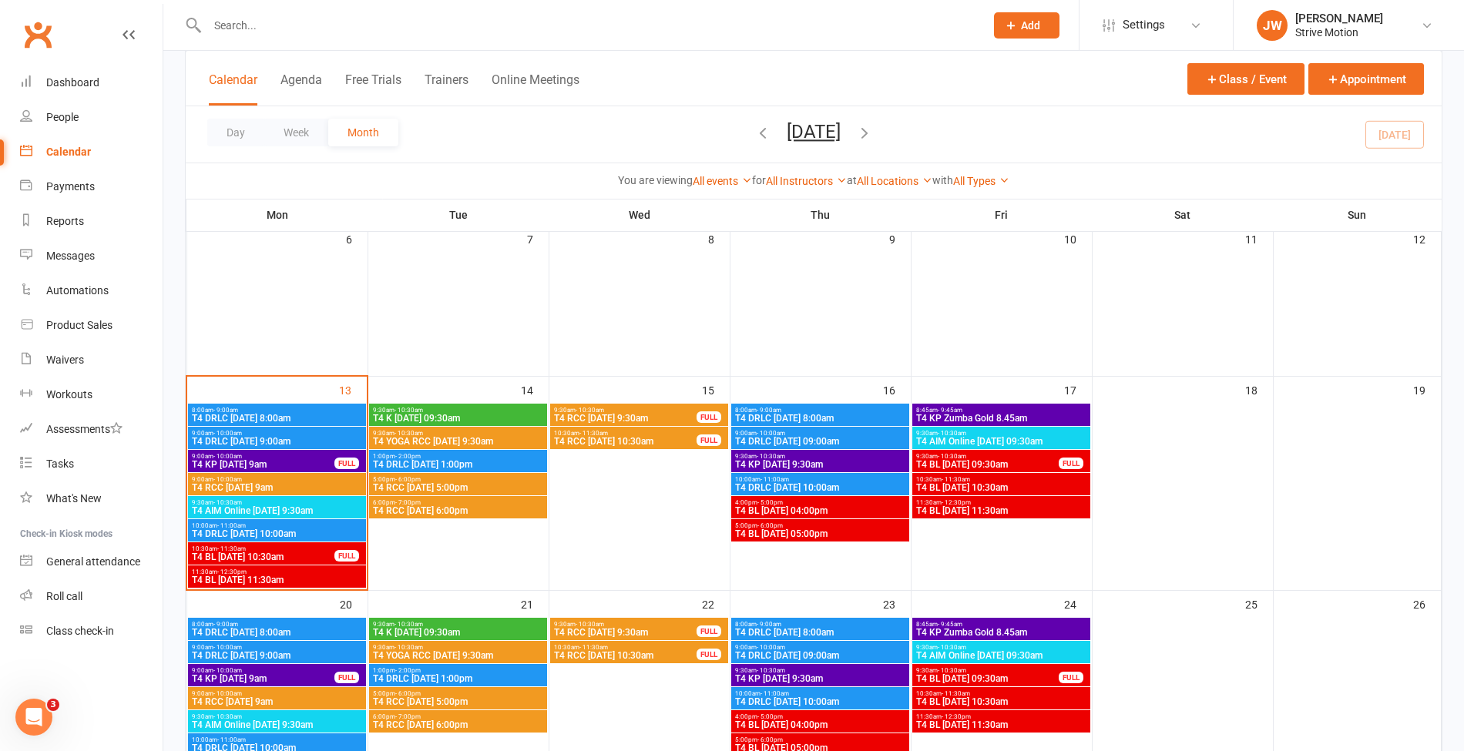
click at [769, 462] on span "T4 KP Thursday 9:30am" at bounding box center [819, 464] width 171 height 9
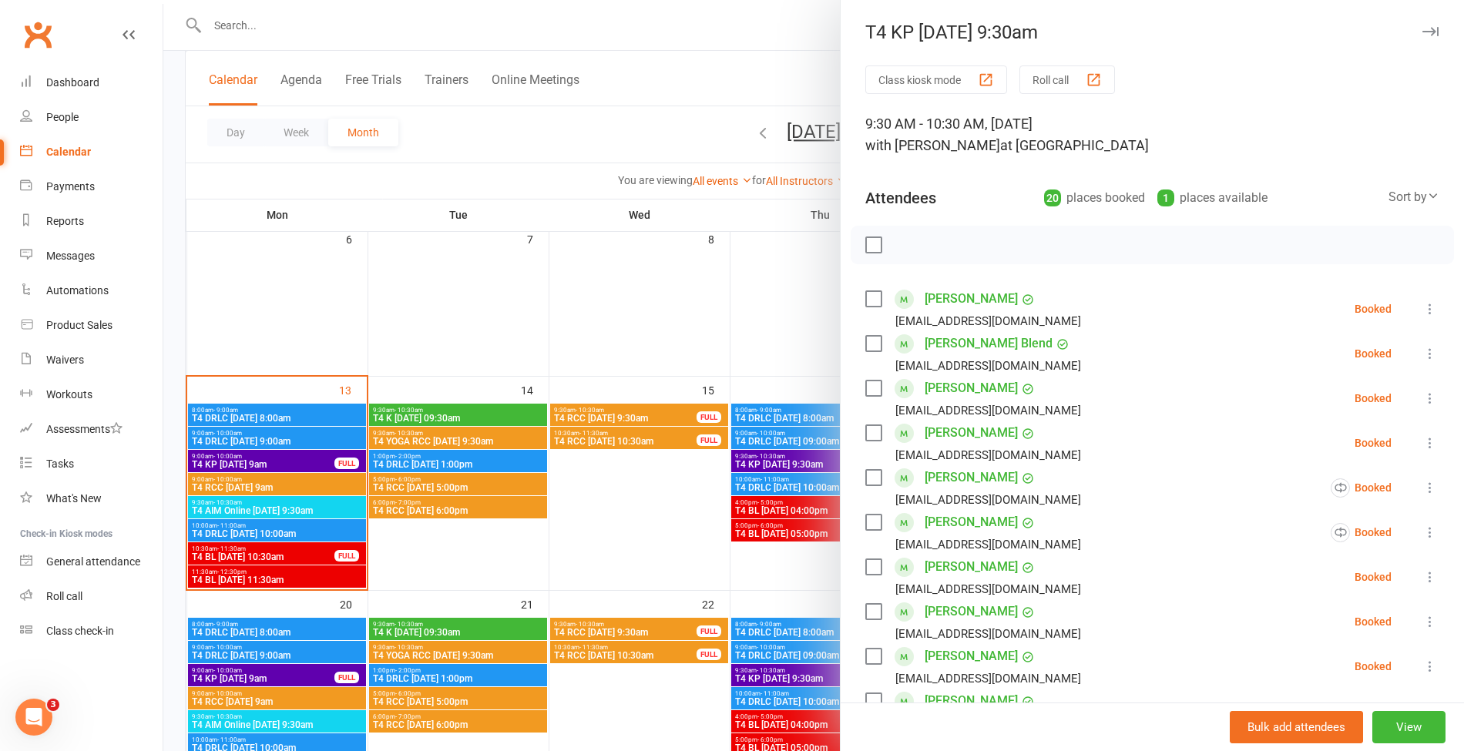
click at [654, 81] on div at bounding box center [813, 375] width 1301 height 751
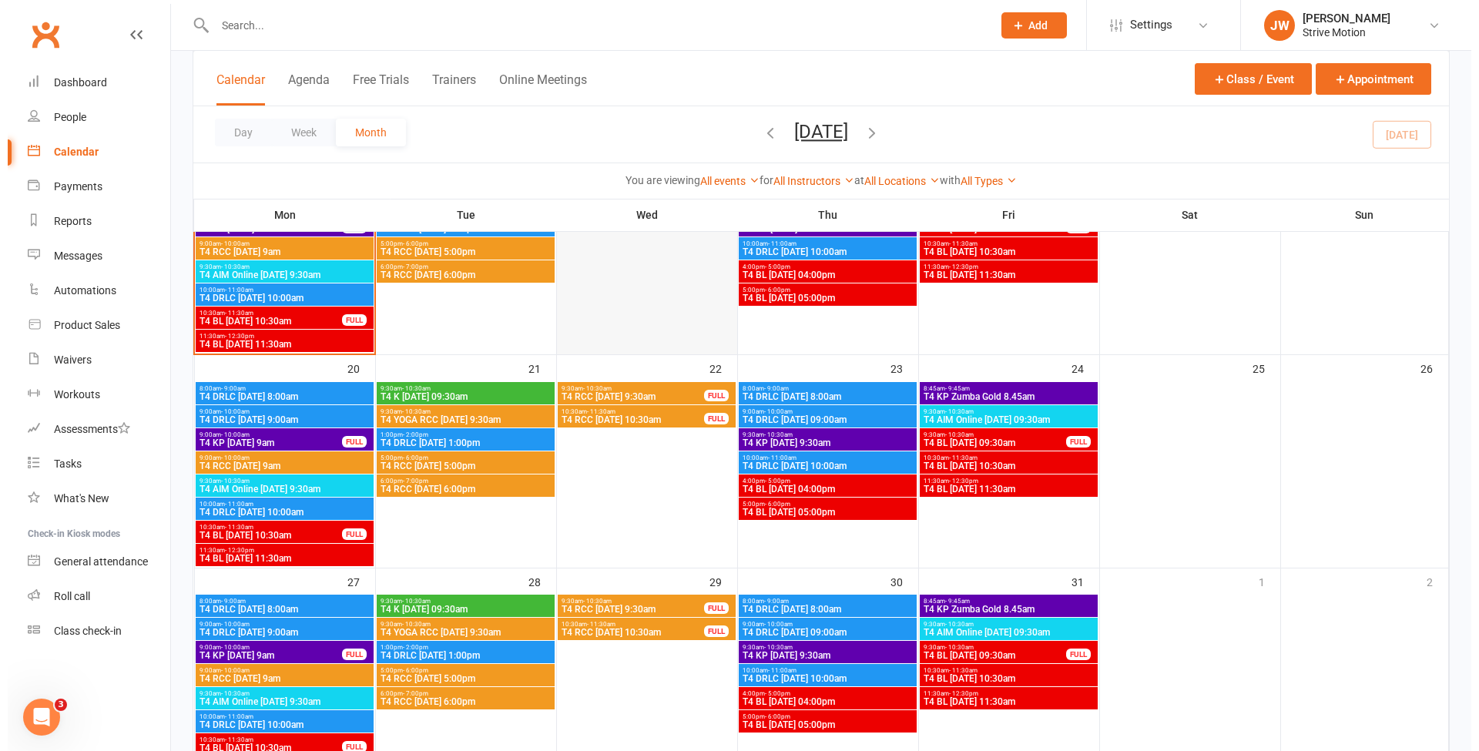
scroll to position [494, 0]
